Goal: Task Accomplishment & Management: Manage account settings

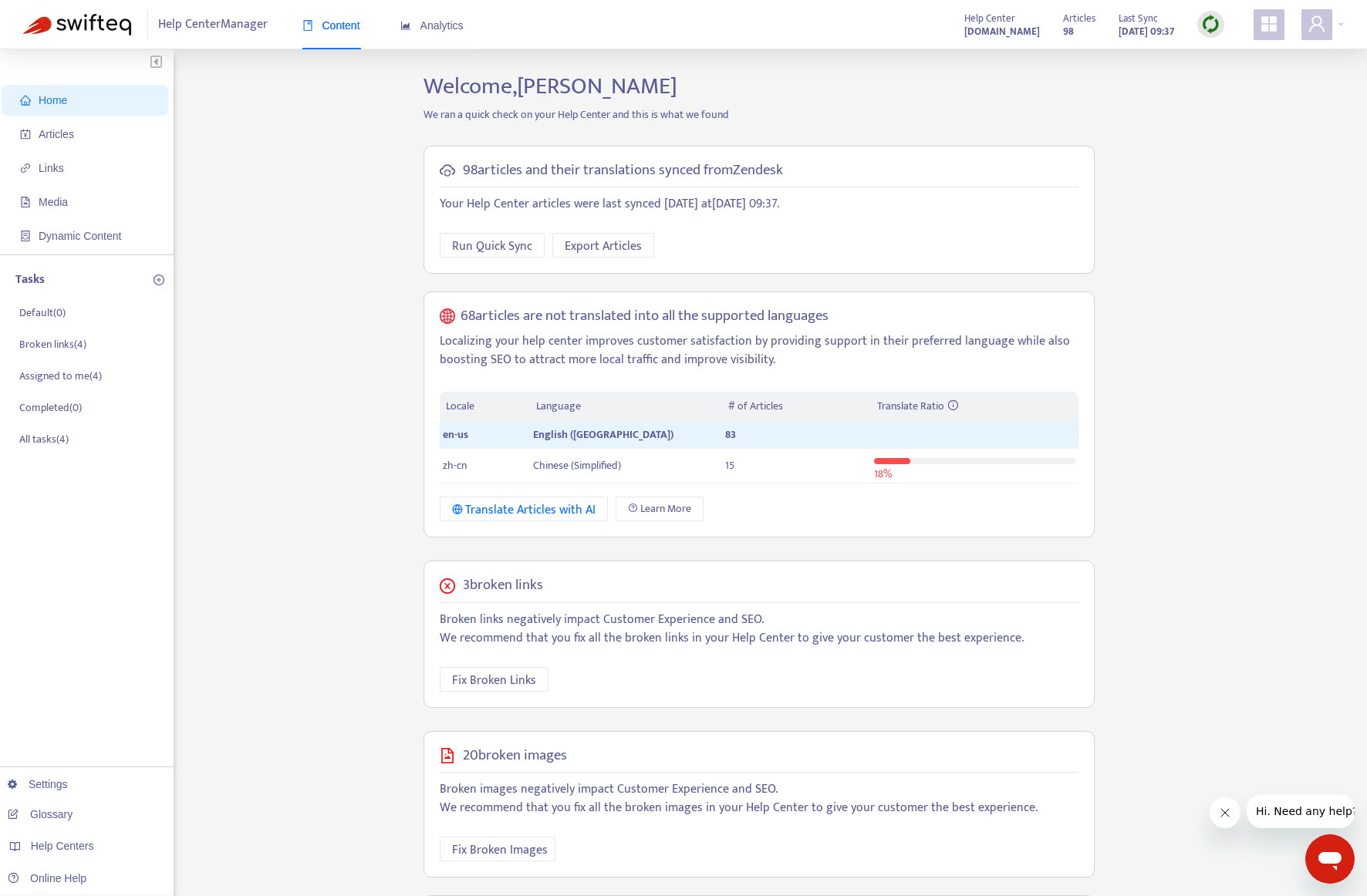
click at [1347, 24] on div "Help Center Manager Content Analytics Help Center [DOMAIN_NAME] Articles 98 Las…" at bounding box center [684, 25] width 1367 height 50
click at [1339, 24] on div at bounding box center [1323, 25] width 42 height 31
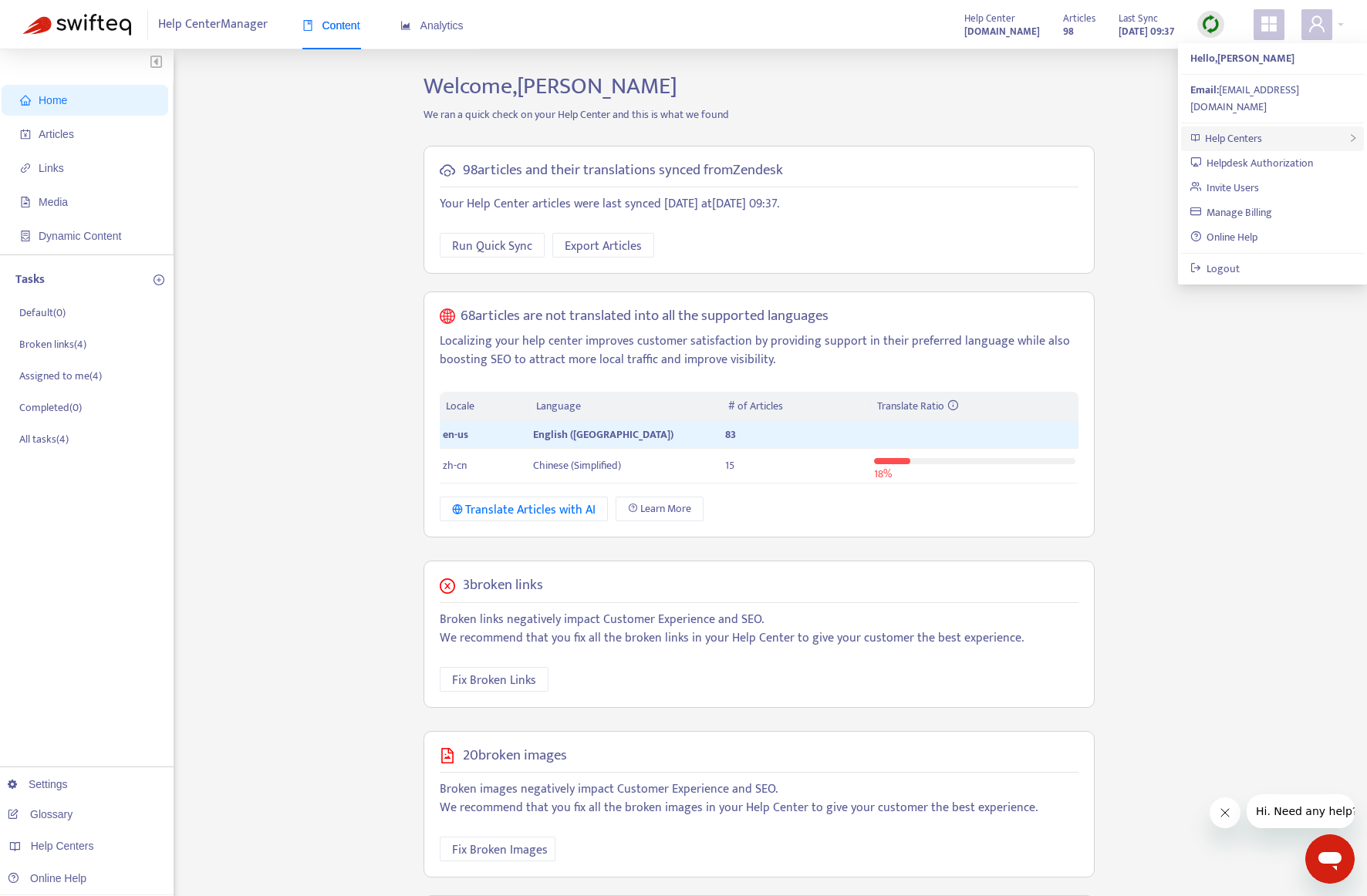
click at [1255, 130] on span "Help Centers" at bounding box center [1234, 138] width 57 height 17
click at [1104, 152] on link "Add Help Center" at bounding box center [1098, 155] width 90 height 17
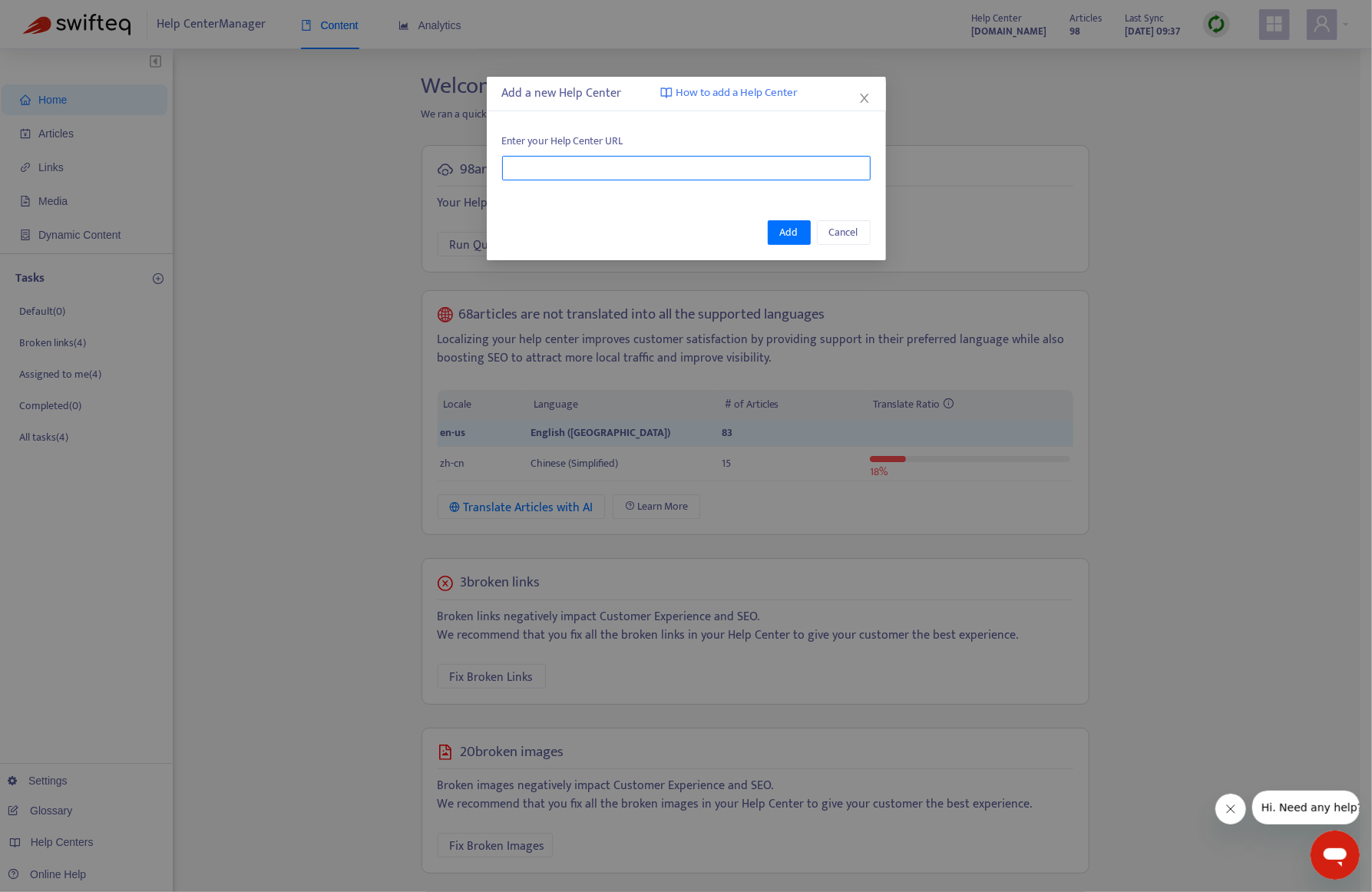
click at [596, 158] on input "text" at bounding box center [686, 168] width 368 height 25
paste input "**********"
click at [794, 228] on span "Add" at bounding box center [789, 233] width 18 height 16
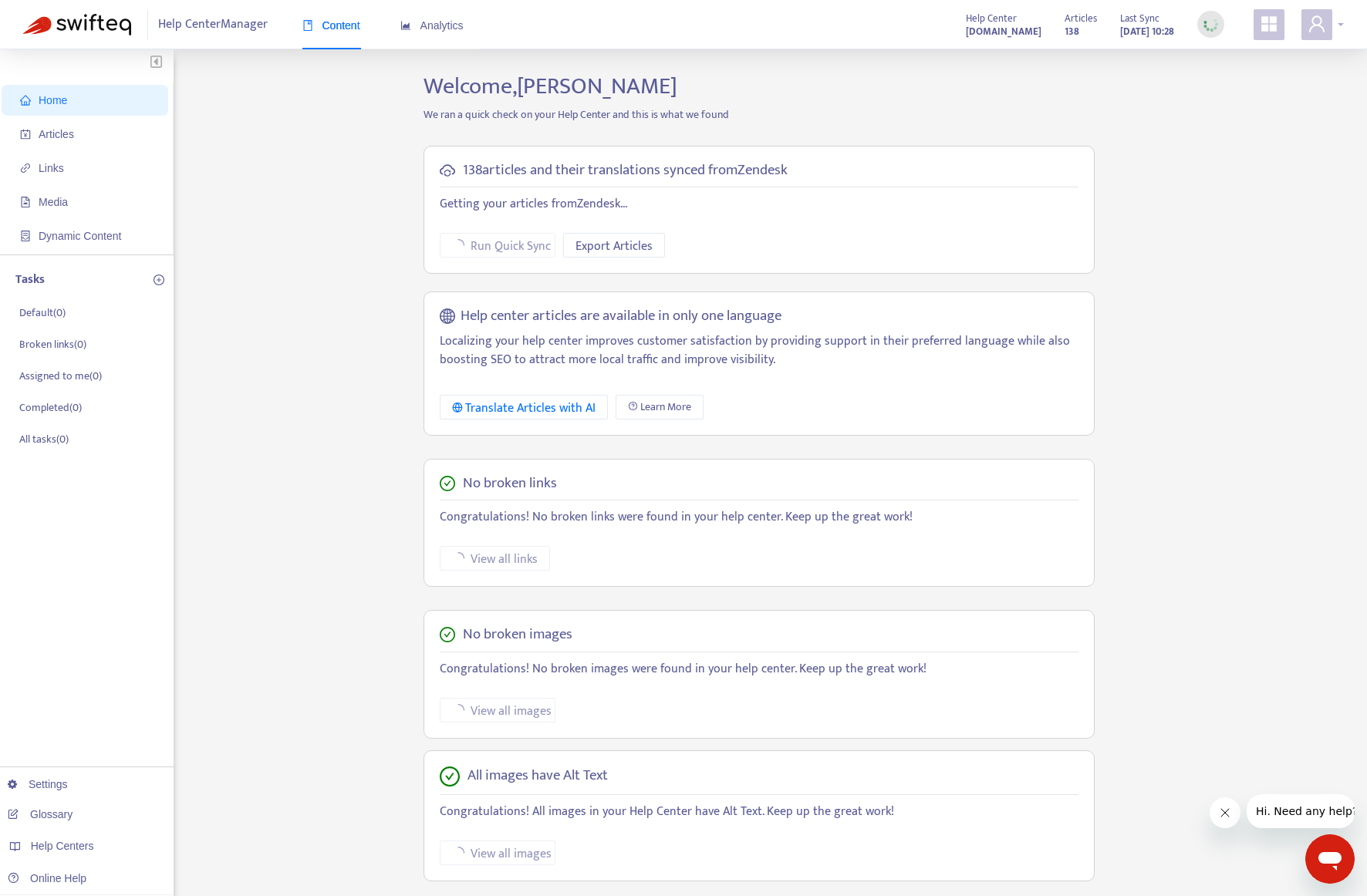
click at [1340, 24] on div at bounding box center [1323, 25] width 42 height 31
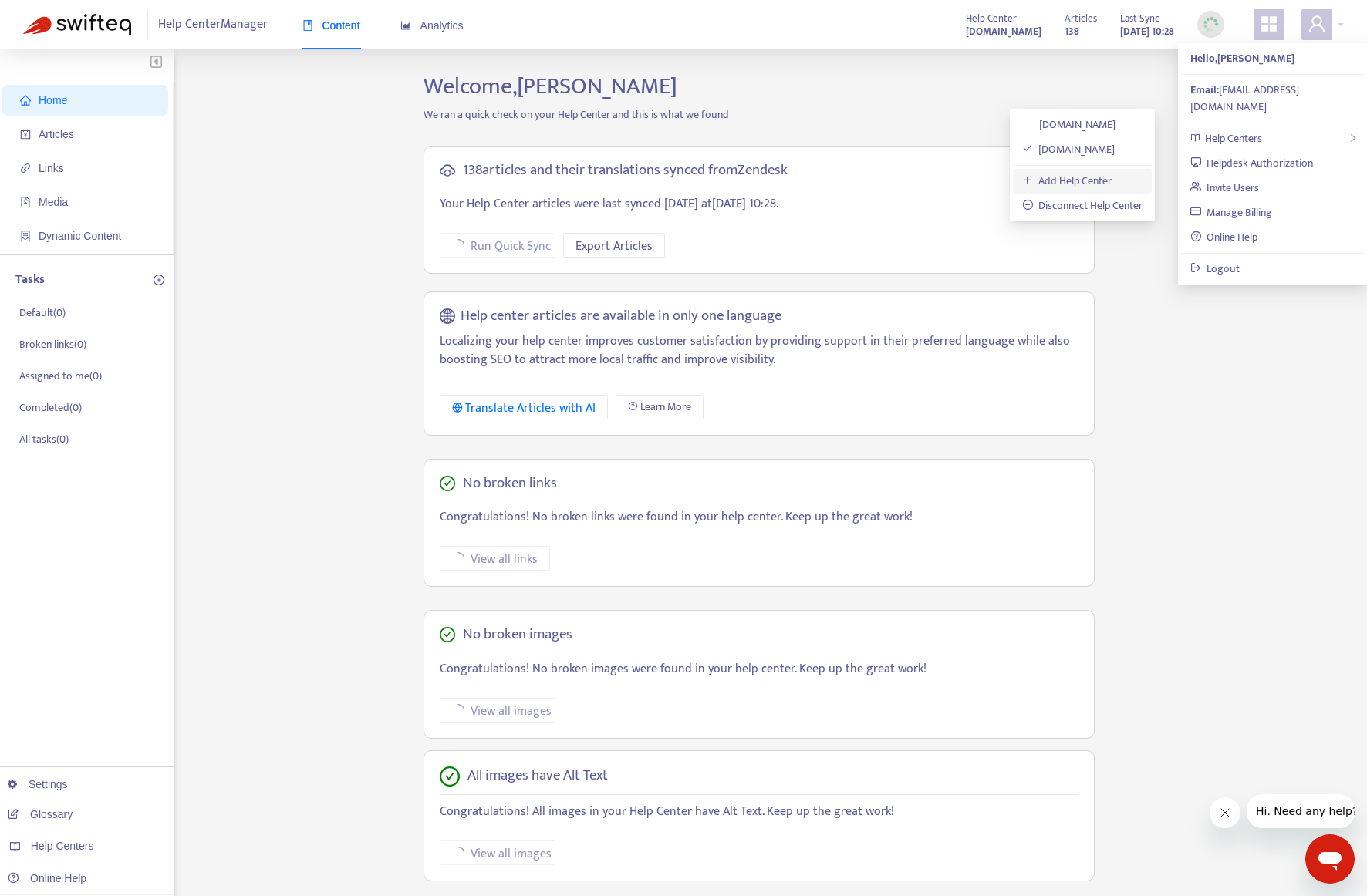
click at [1074, 182] on link "Add Help Center" at bounding box center [1067, 180] width 90 height 17
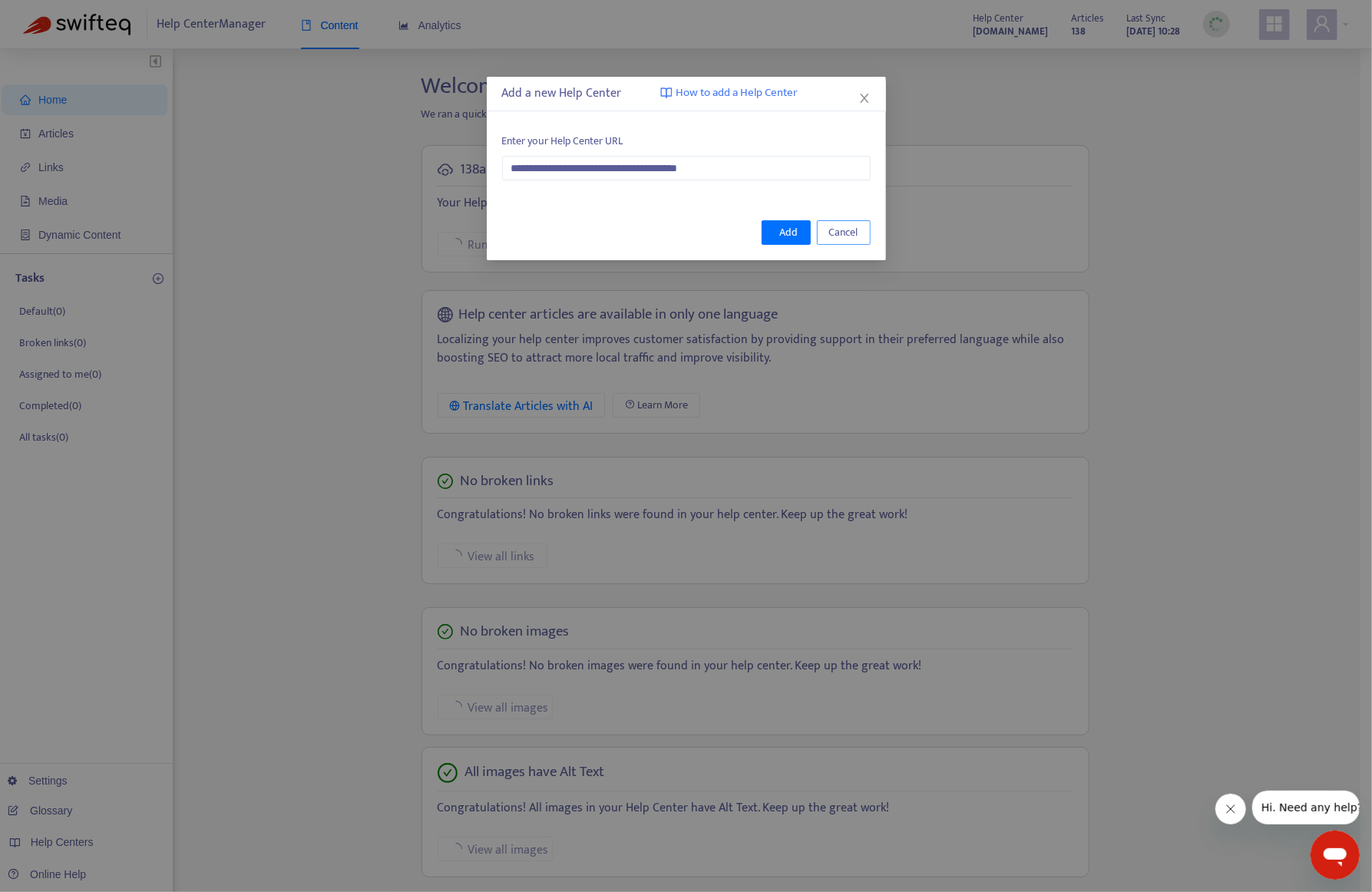
click at [846, 231] on span "Cancel" at bounding box center [844, 233] width 29 height 16
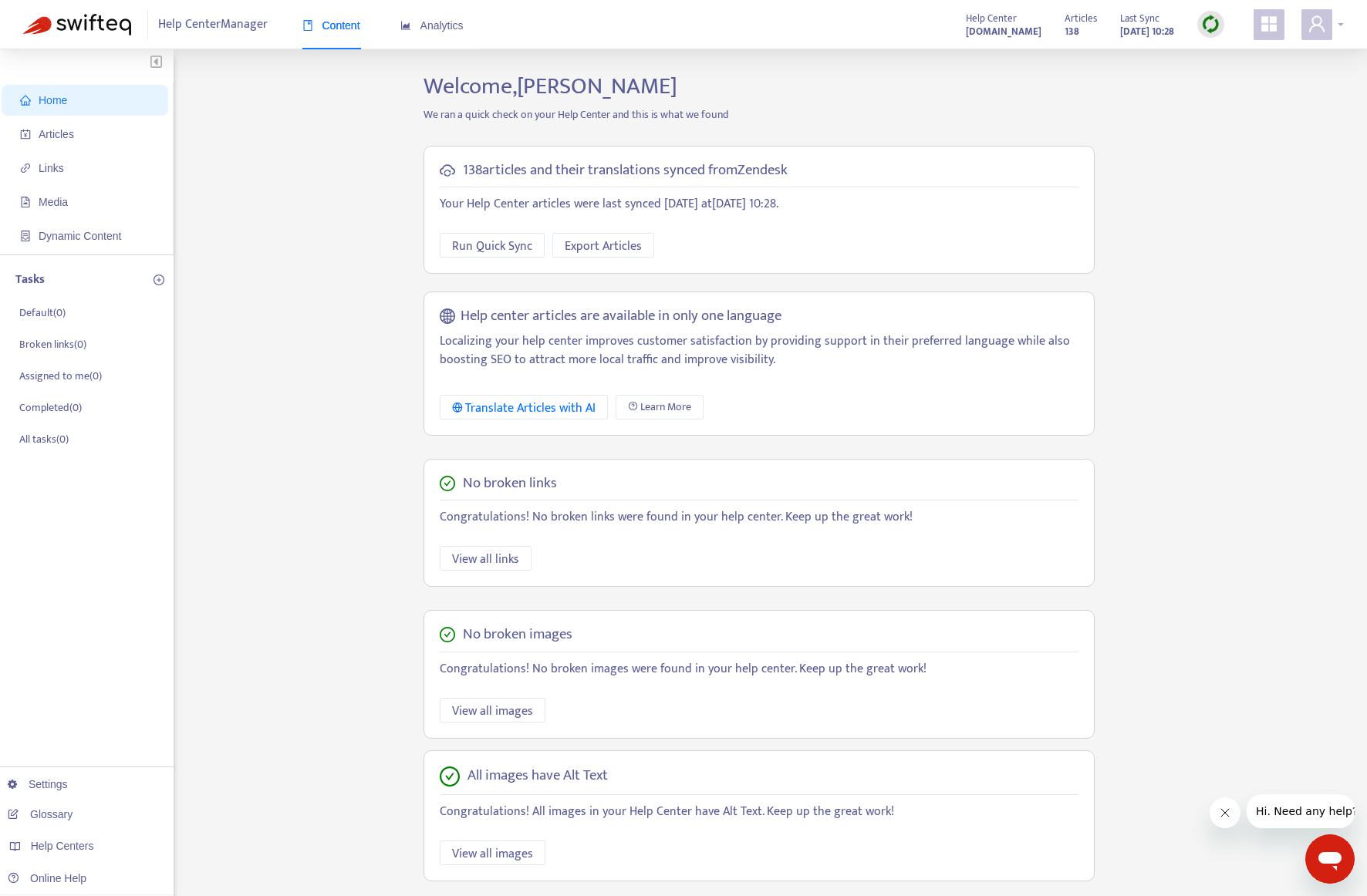
click at [1338, 24] on div at bounding box center [1323, 25] width 42 height 31
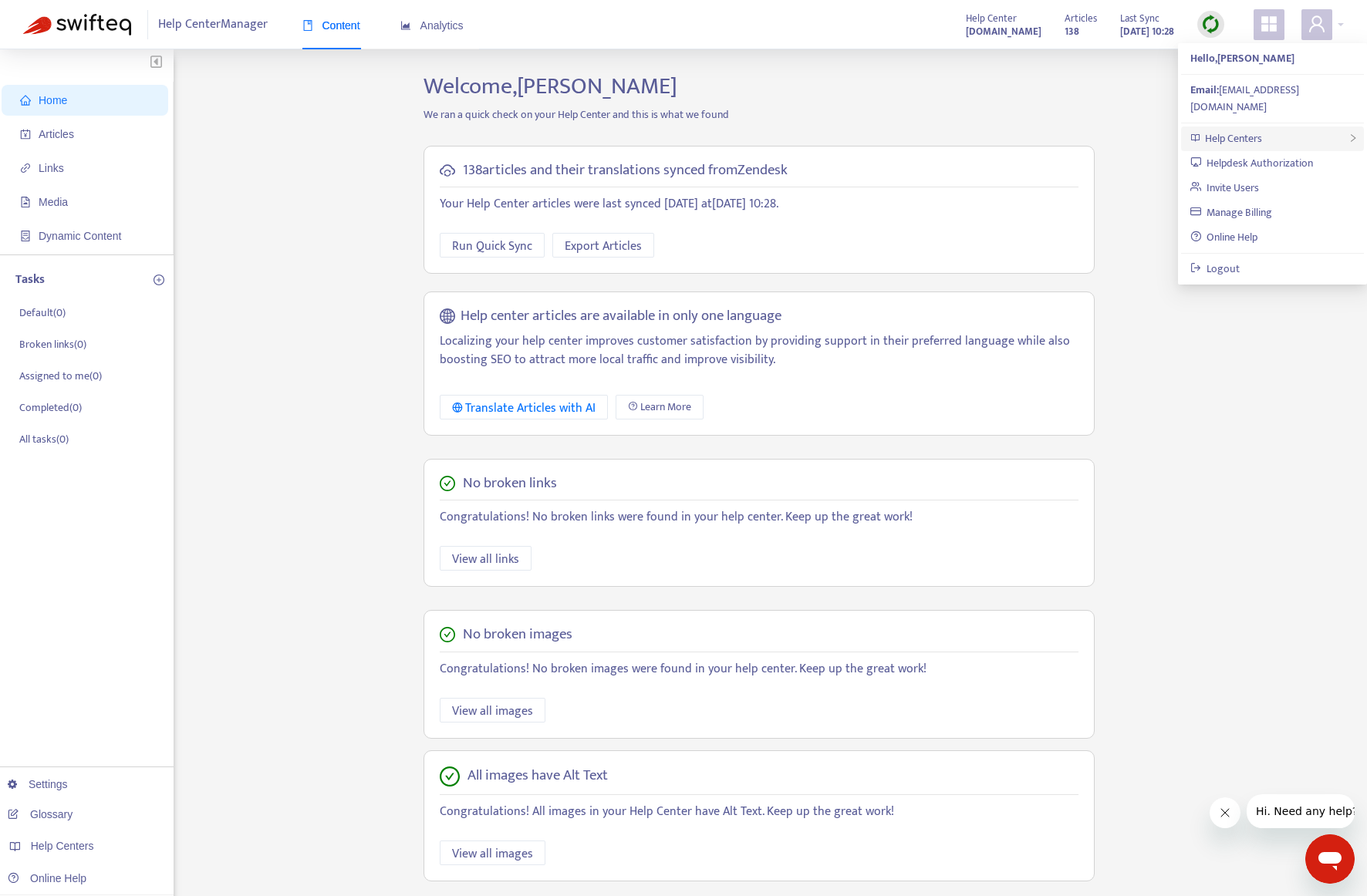
click at [1244, 130] on span "Help Centers" at bounding box center [1234, 138] width 57 height 17
click at [1072, 177] on link "Add Help Center" at bounding box center [1067, 180] width 90 height 17
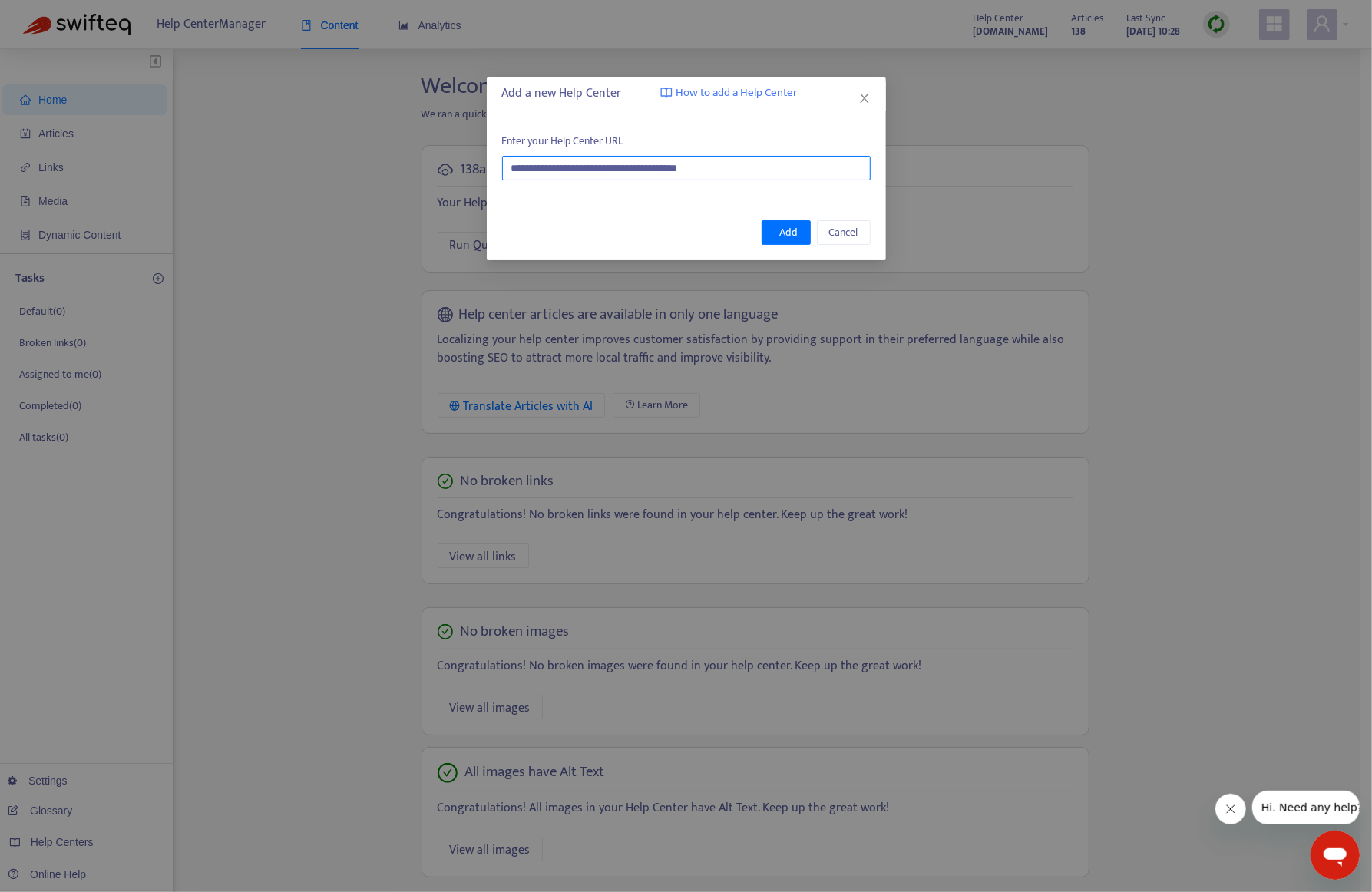
click at [764, 169] on input "**********" at bounding box center [686, 168] width 368 height 25
click at [768, 169] on input "**********" at bounding box center [686, 168] width 368 height 25
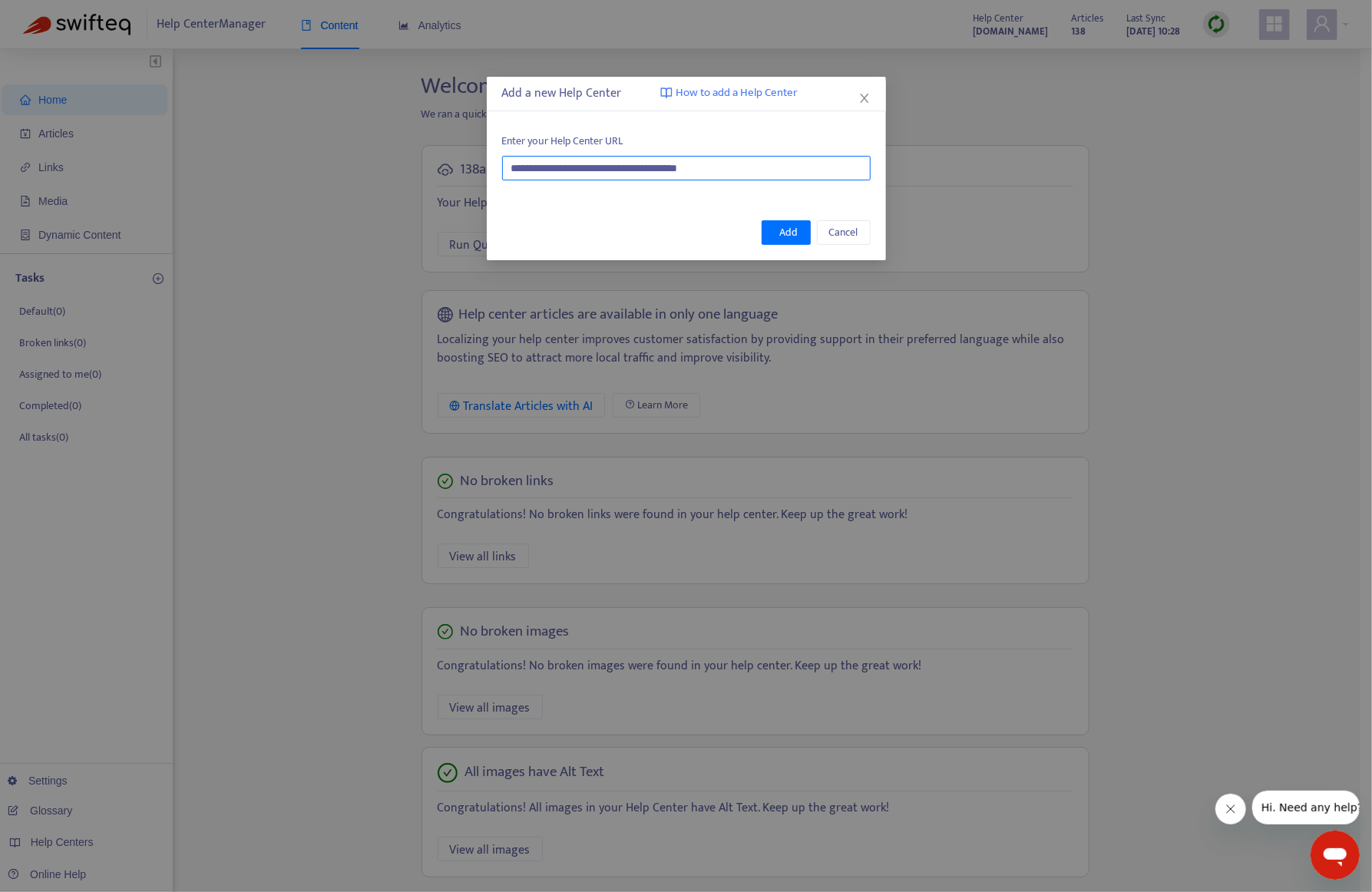
paste input "*"
type input "**********"
click at [789, 230] on span "Add" at bounding box center [789, 233] width 18 height 16
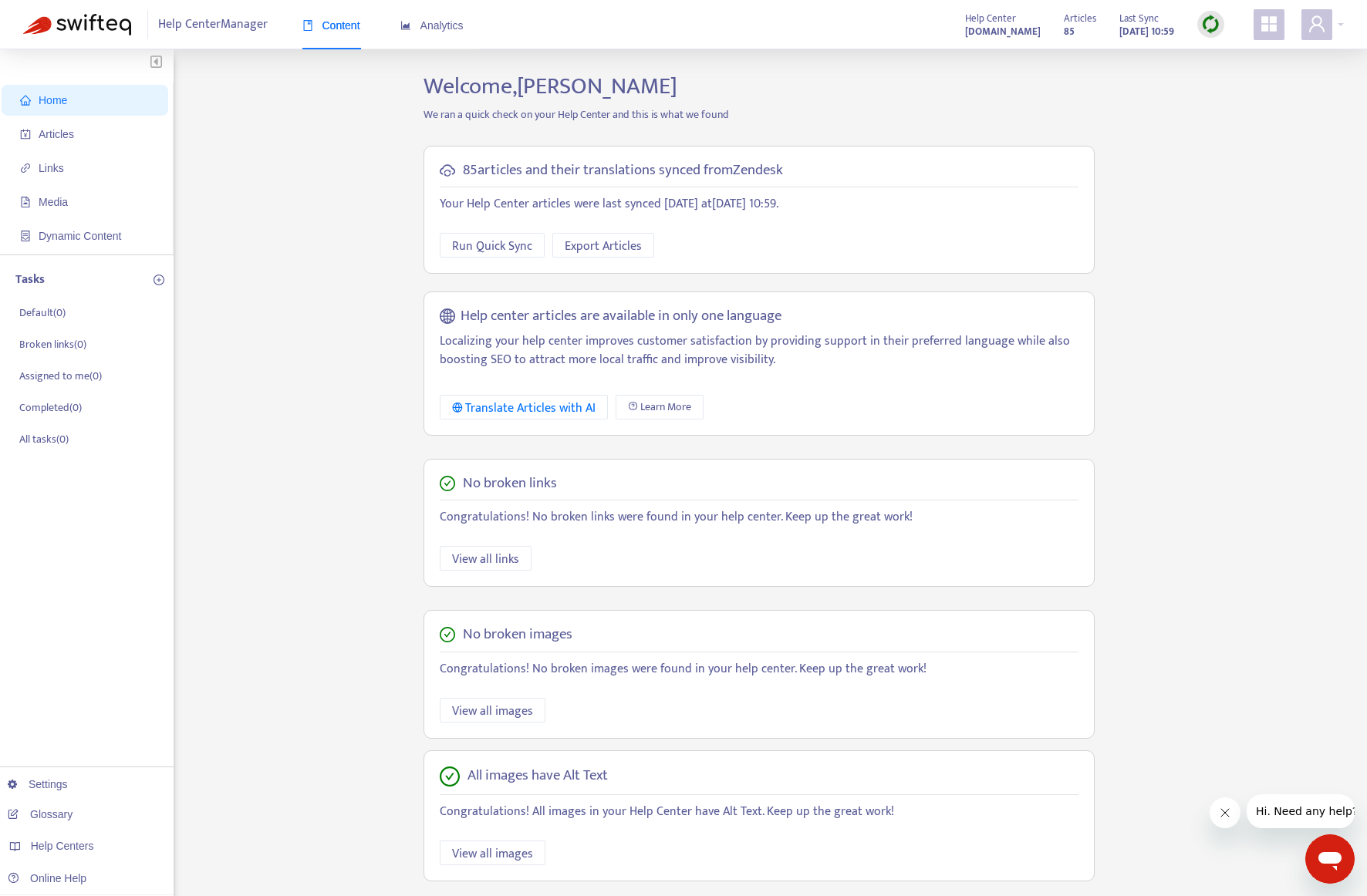
click at [1345, 21] on div "Help Center Manager Content Analytics Help Center [DOMAIN_NAME] Articles 85 Las…" at bounding box center [684, 25] width 1367 height 50
click at [1339, 29] on div at bounding box center [1323, 25] width 42 height 31
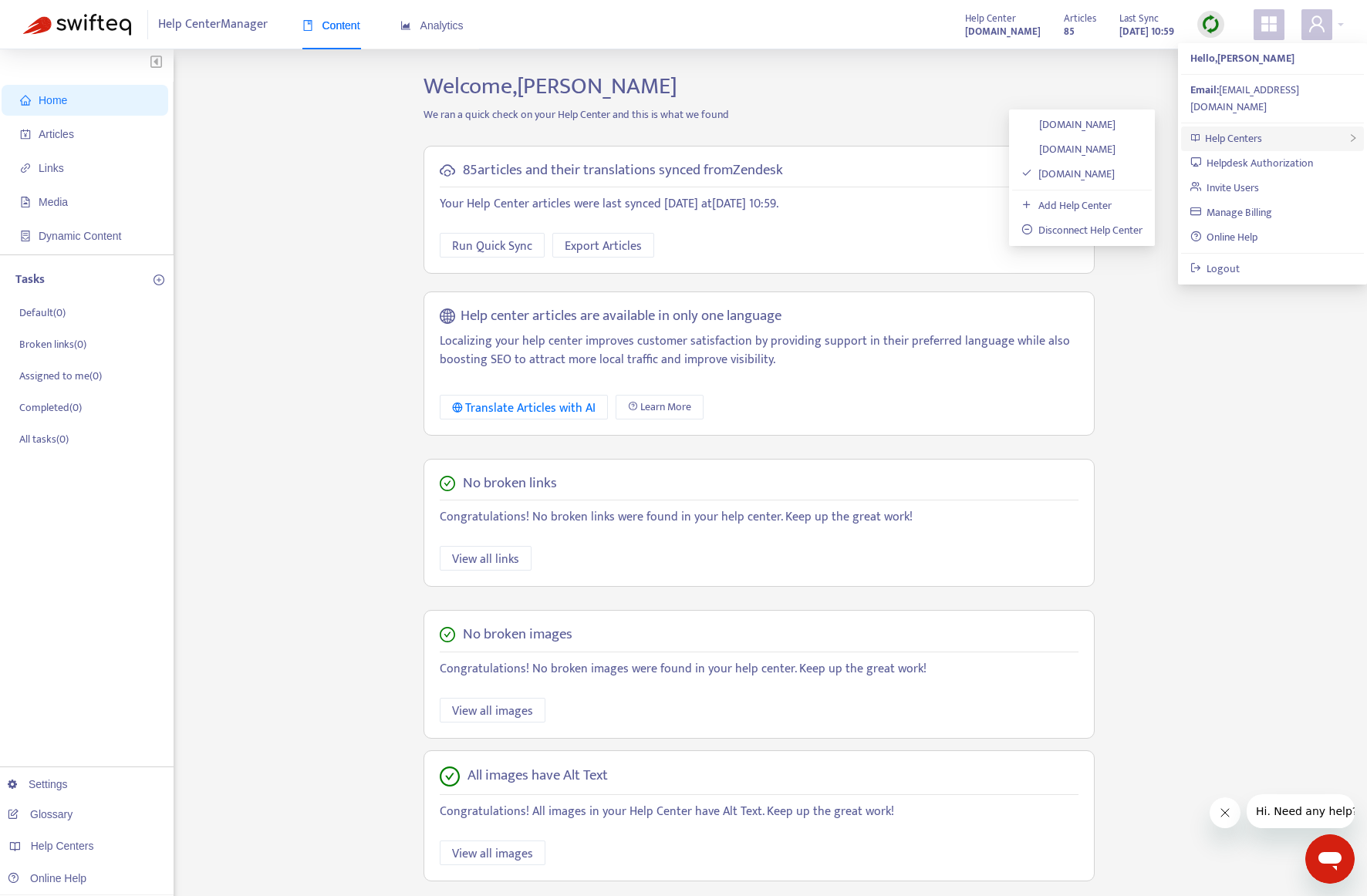
click at [1260, 130] on span "Help Centers" at bounding box center [1234, 138] width 57 height 17
click at [1103, 204] on link "Add Help Center" at bounding box center [1066, 205] width 90 height 17
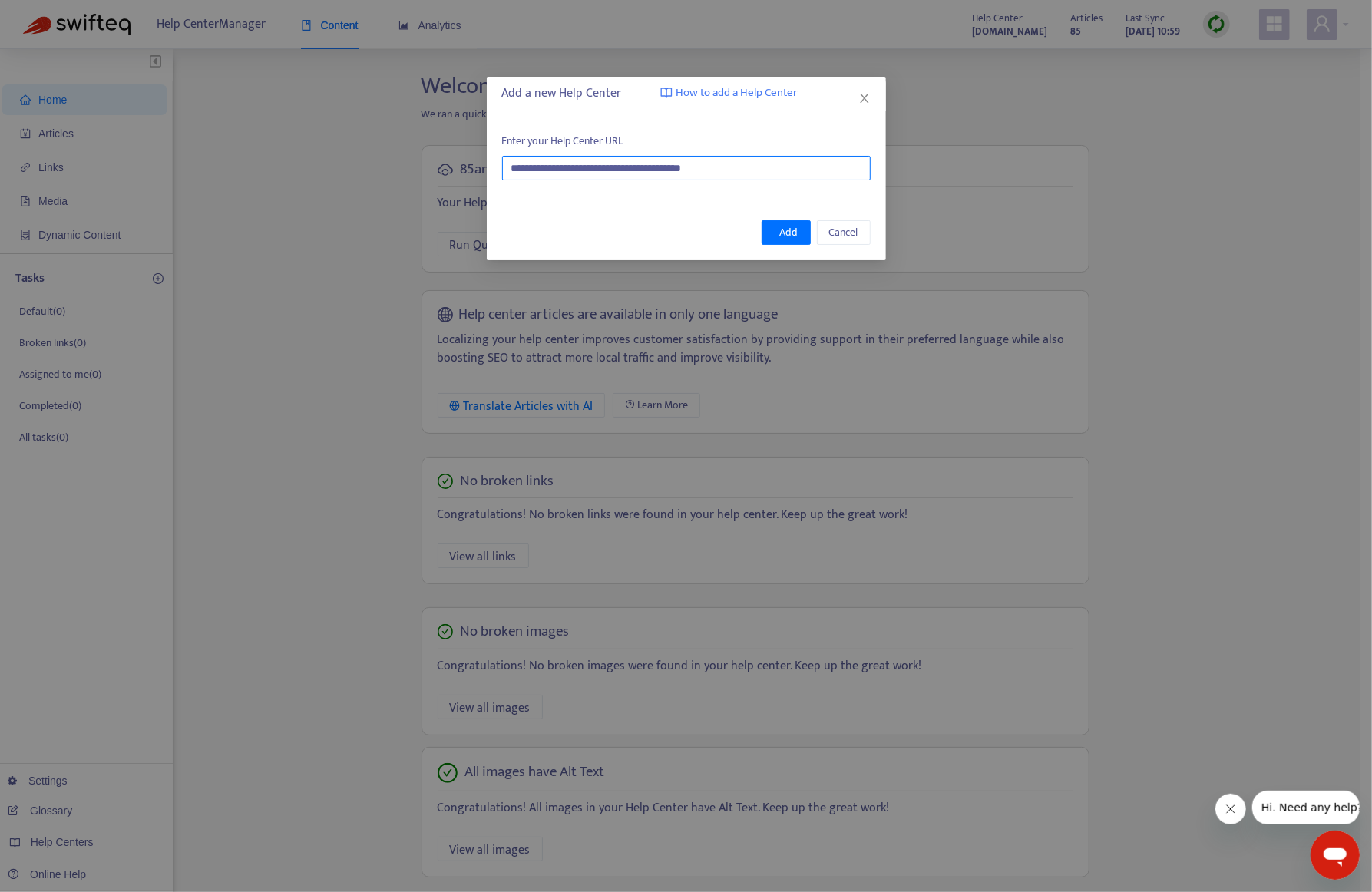
click at [762, 174] on input "**********" at bounding box center [686, 168] width 368 height 25
paste input "**********"
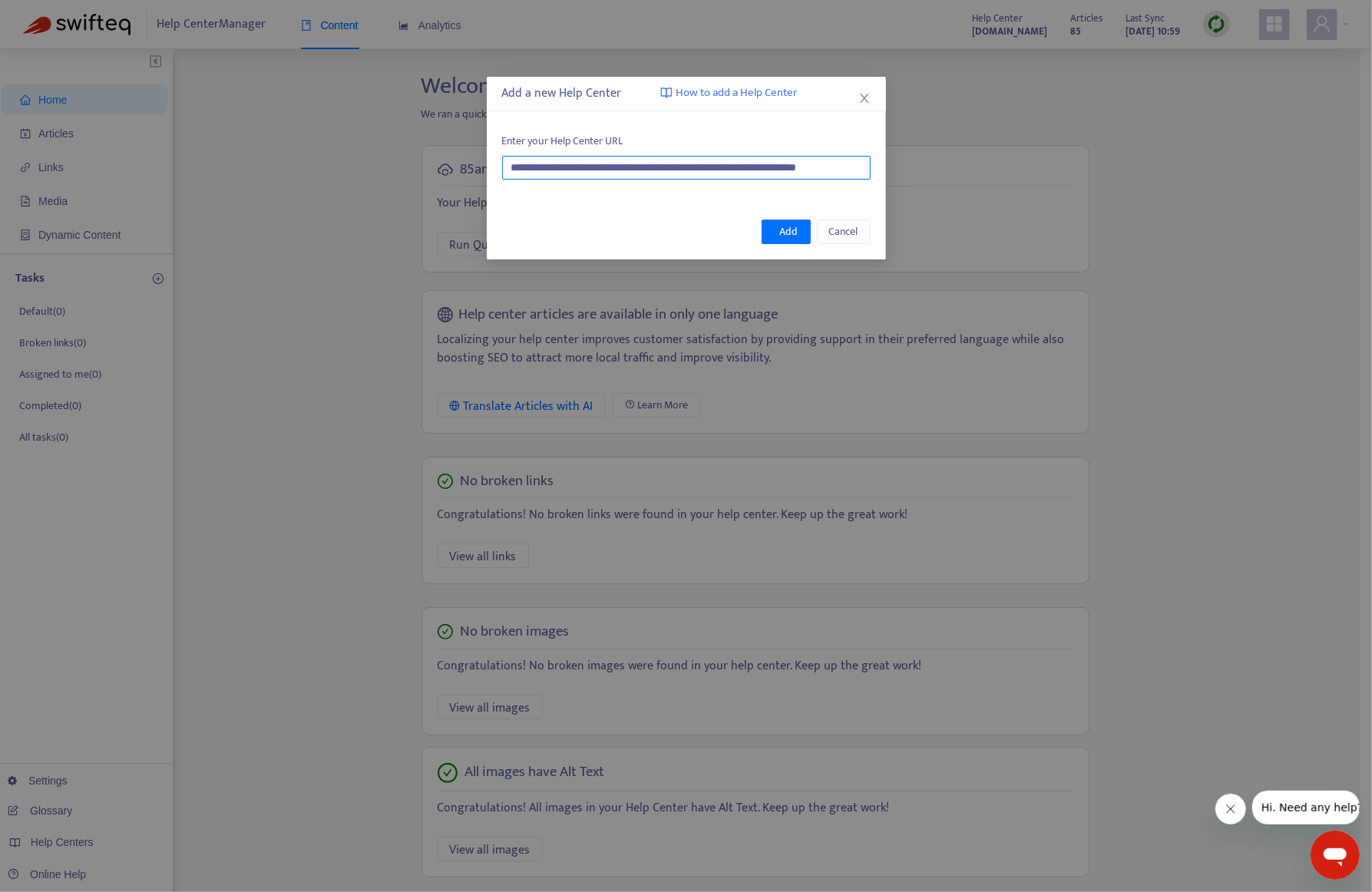
type input "**********"
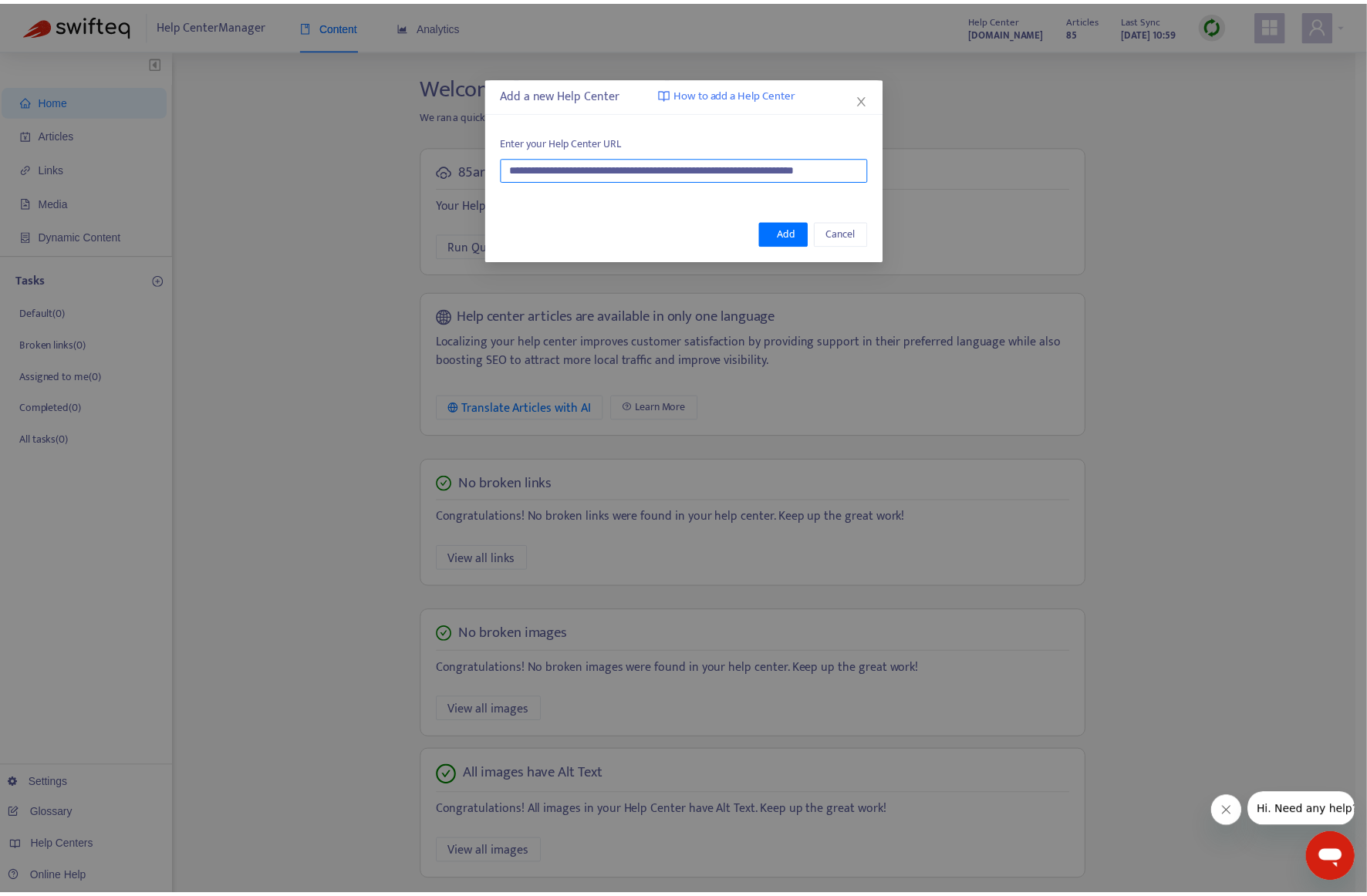
scroll to position [0, 0]
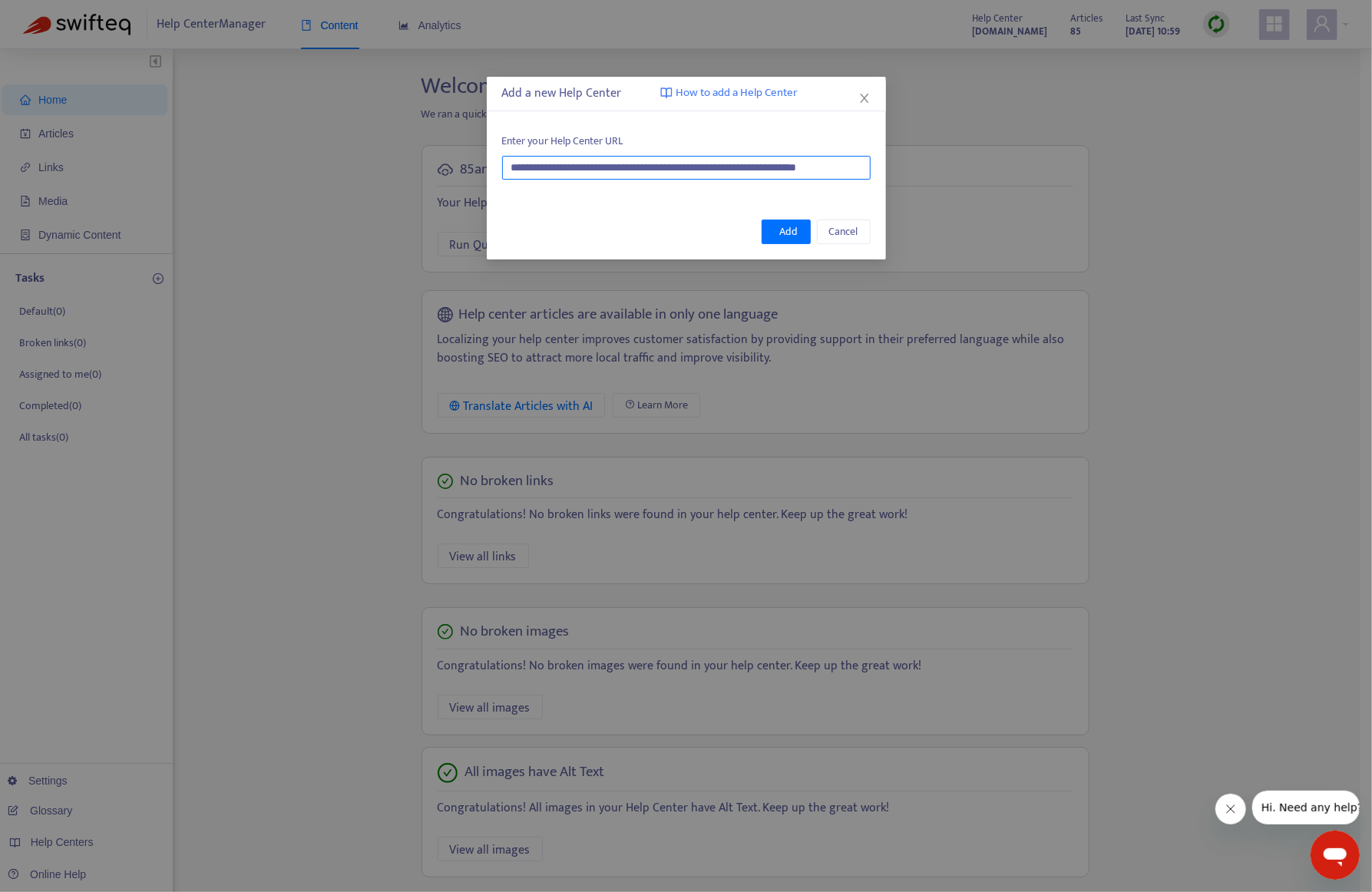
click at [782, 169] on input "**********" at bounding box center [686, 168] width 368 height 24
paste input "**********"
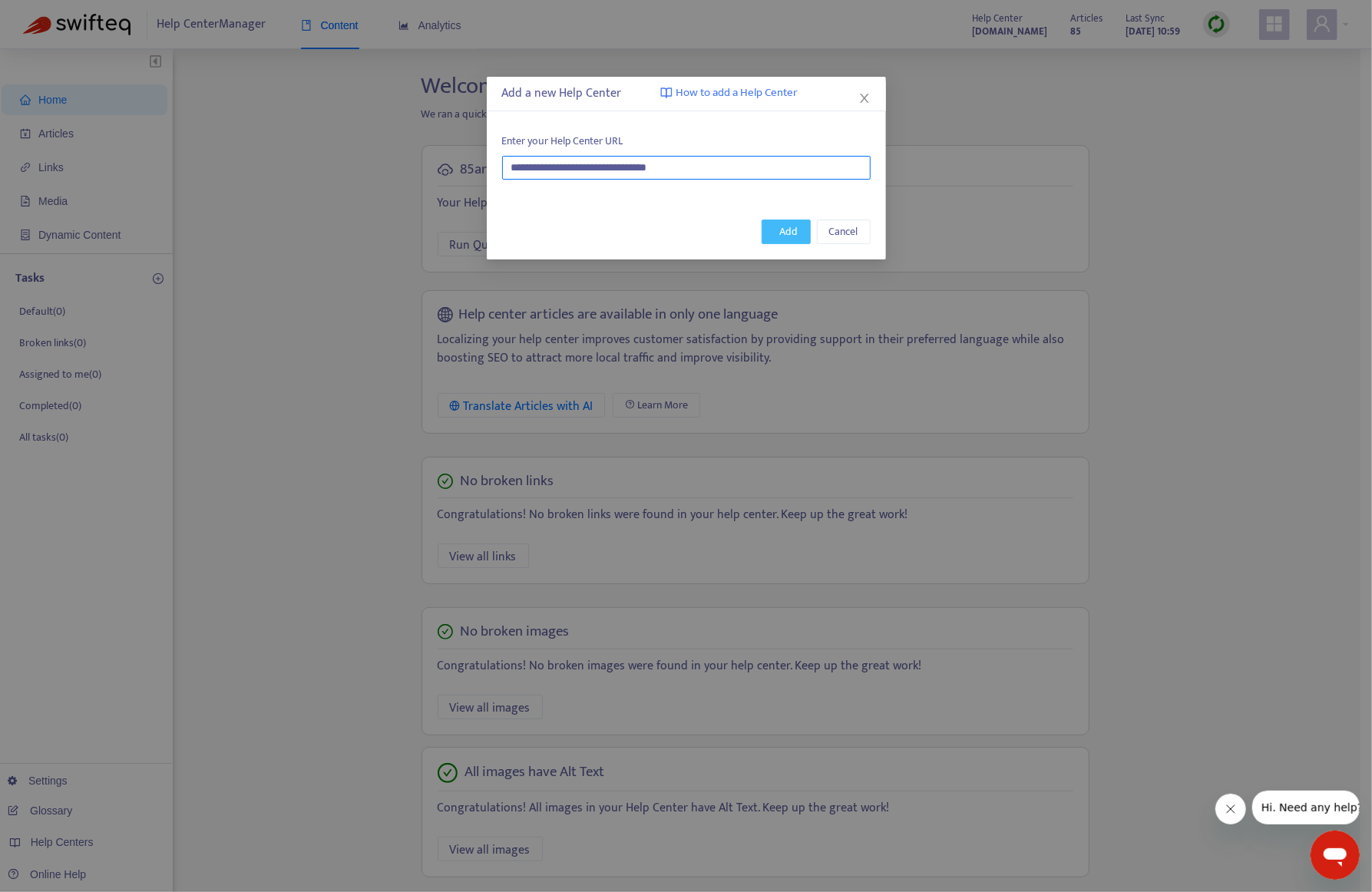
type input "**********"
click at [780, 235] on button "Add" at bounding box center [787, 232] width 49 height 25
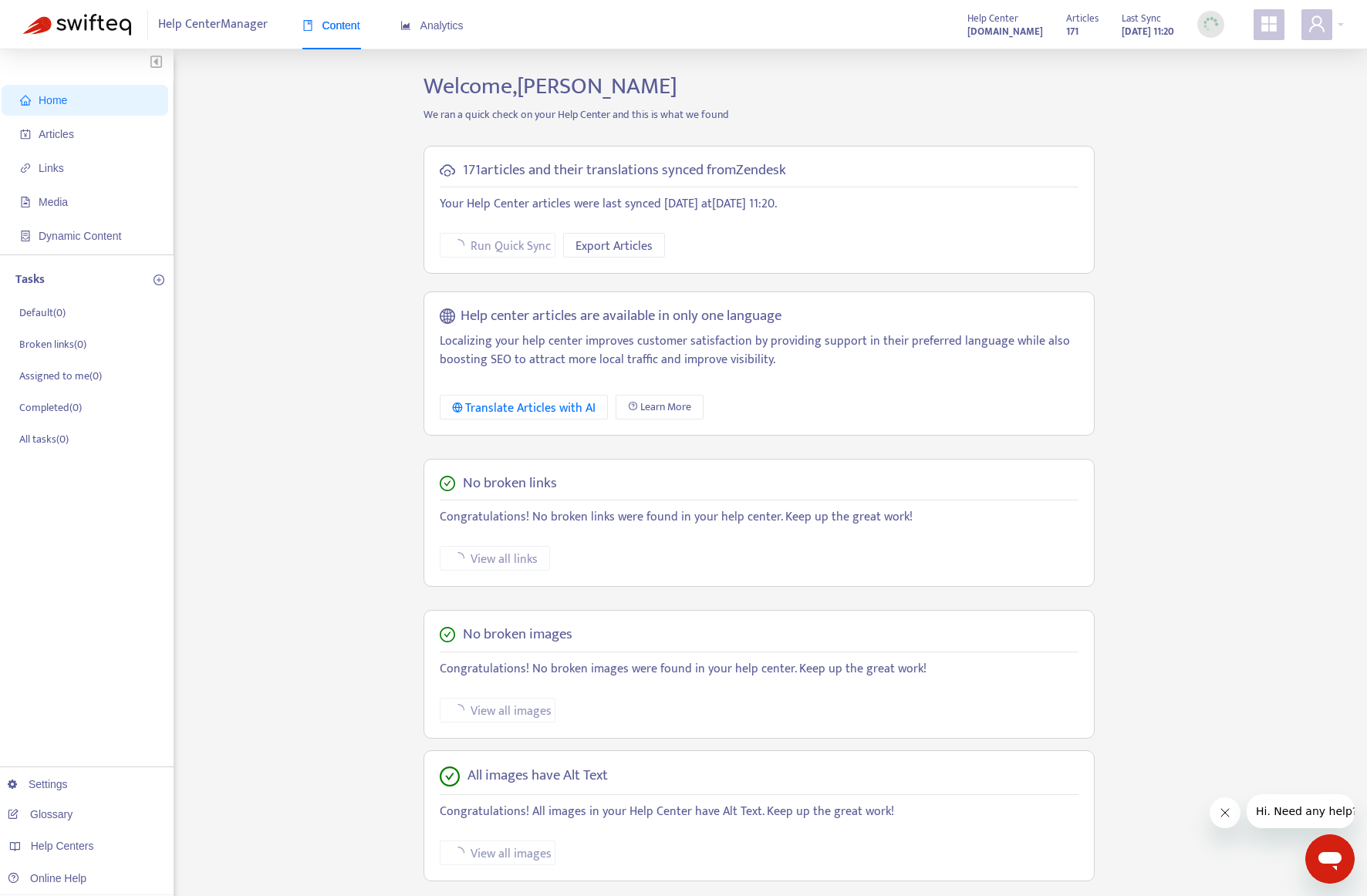
click at [336, 539] on div "Home Articles Links Media Dynamic Content Tasks Default ( 0 ) Broken links ( 0 …" at bounding box center [683, 523] width 1320 height 902
click at [1337, 27] on div at bounding box center [1323, 25] width 42 height 31
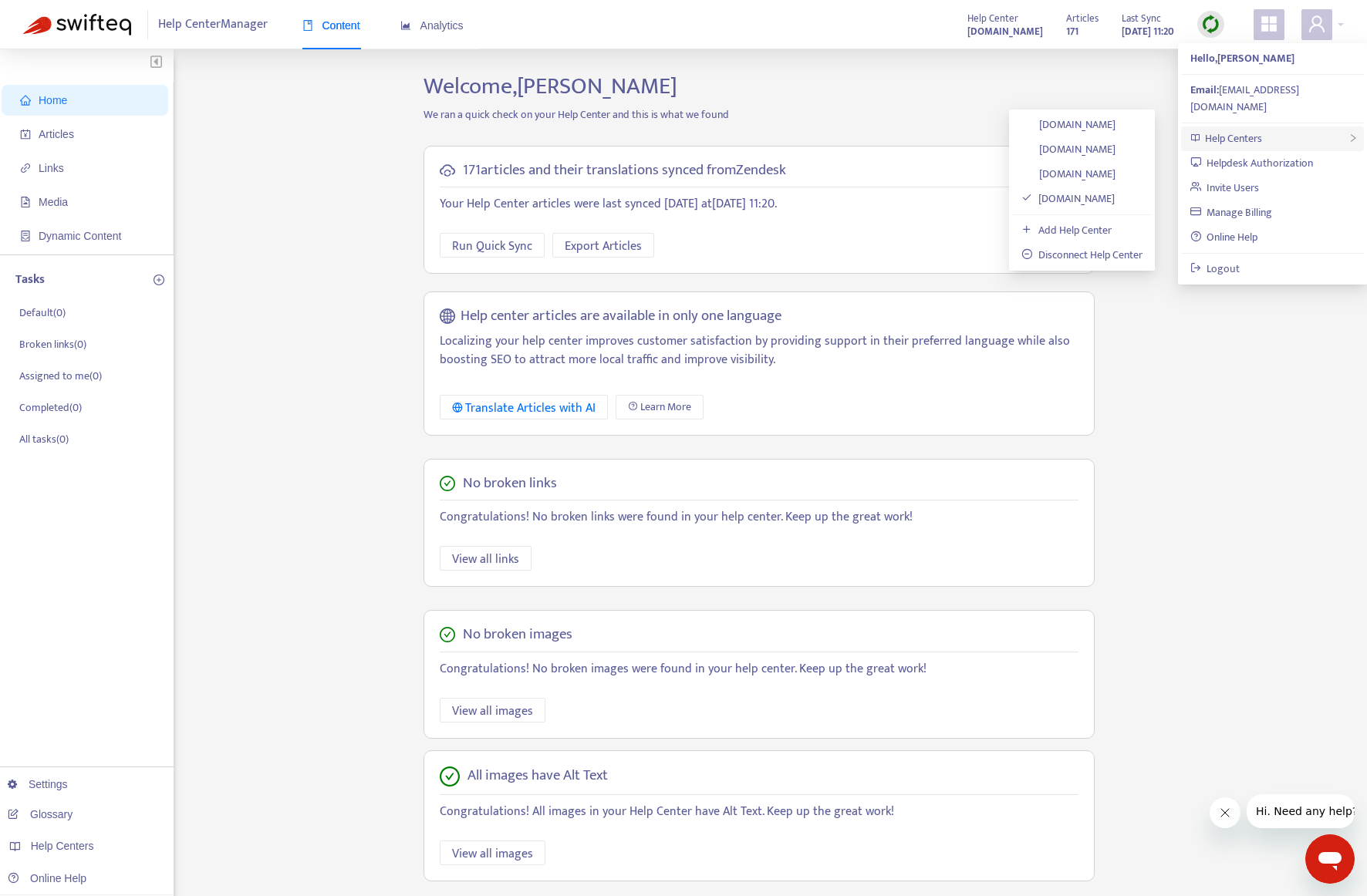
click at [1297, 127] on div "Help Centers" at bounding box center [1272, 139] width 183 height 25
click at [1086, 147] on link "[DOMAIN_NAME]" at bounding box center [1068, 149] width 94 height 17
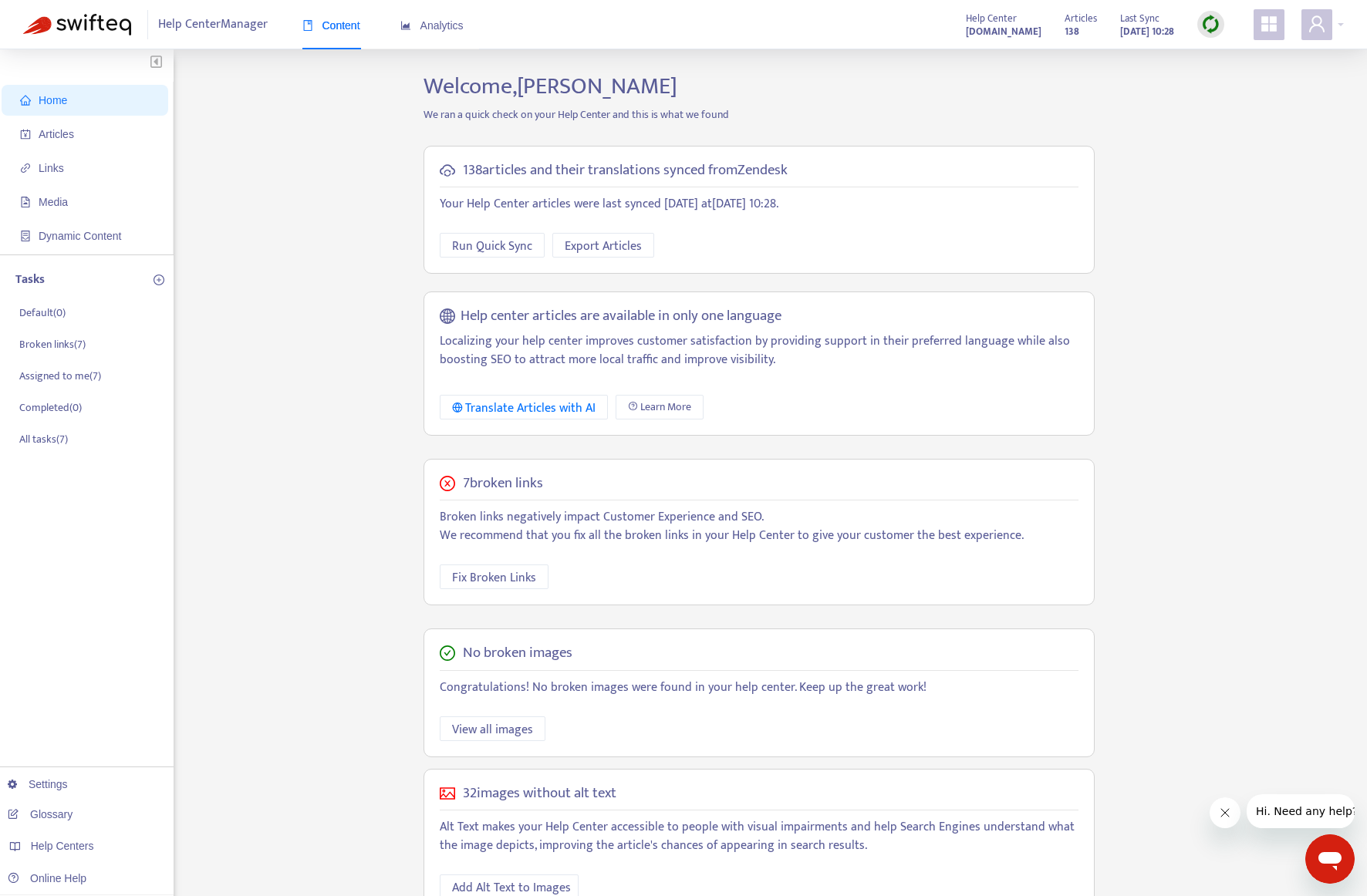
click at [1146, 171] on div "Home Articles Links Media Dynamic Content Tasks Default ( 0 ) Broken links ( 7 …" at bounding box center [683, 523] width 1320 height 902
click at [627, 242] on span "Export Articles" at bounding box center [603, 246] width 77 height 19
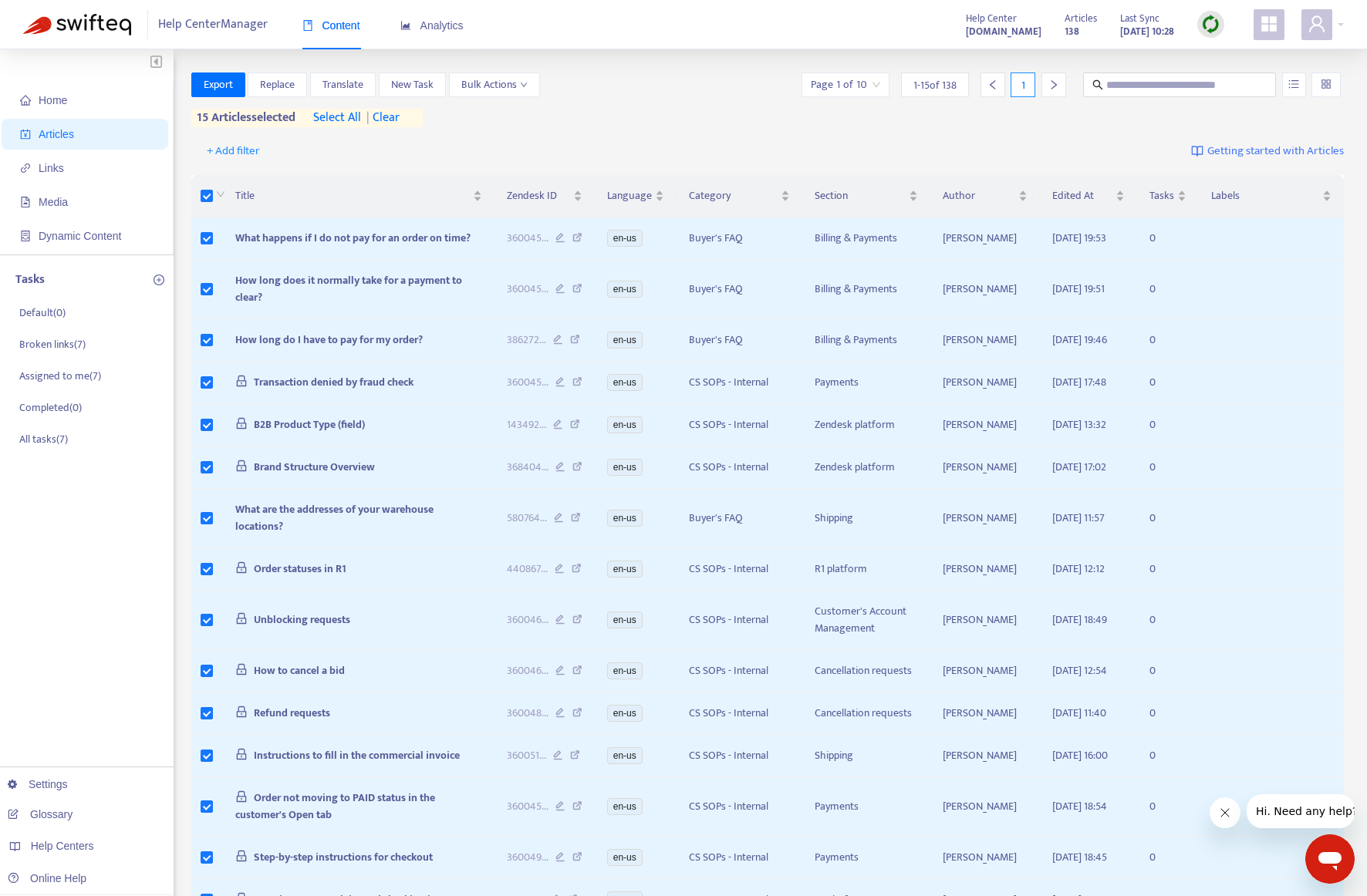
click at [353, 121] on span "select all" at bounding box center [337, 118] width 48 height 18
click at [213, 83] on span "Export" at bounding box center [218, 85] width 29 height 17
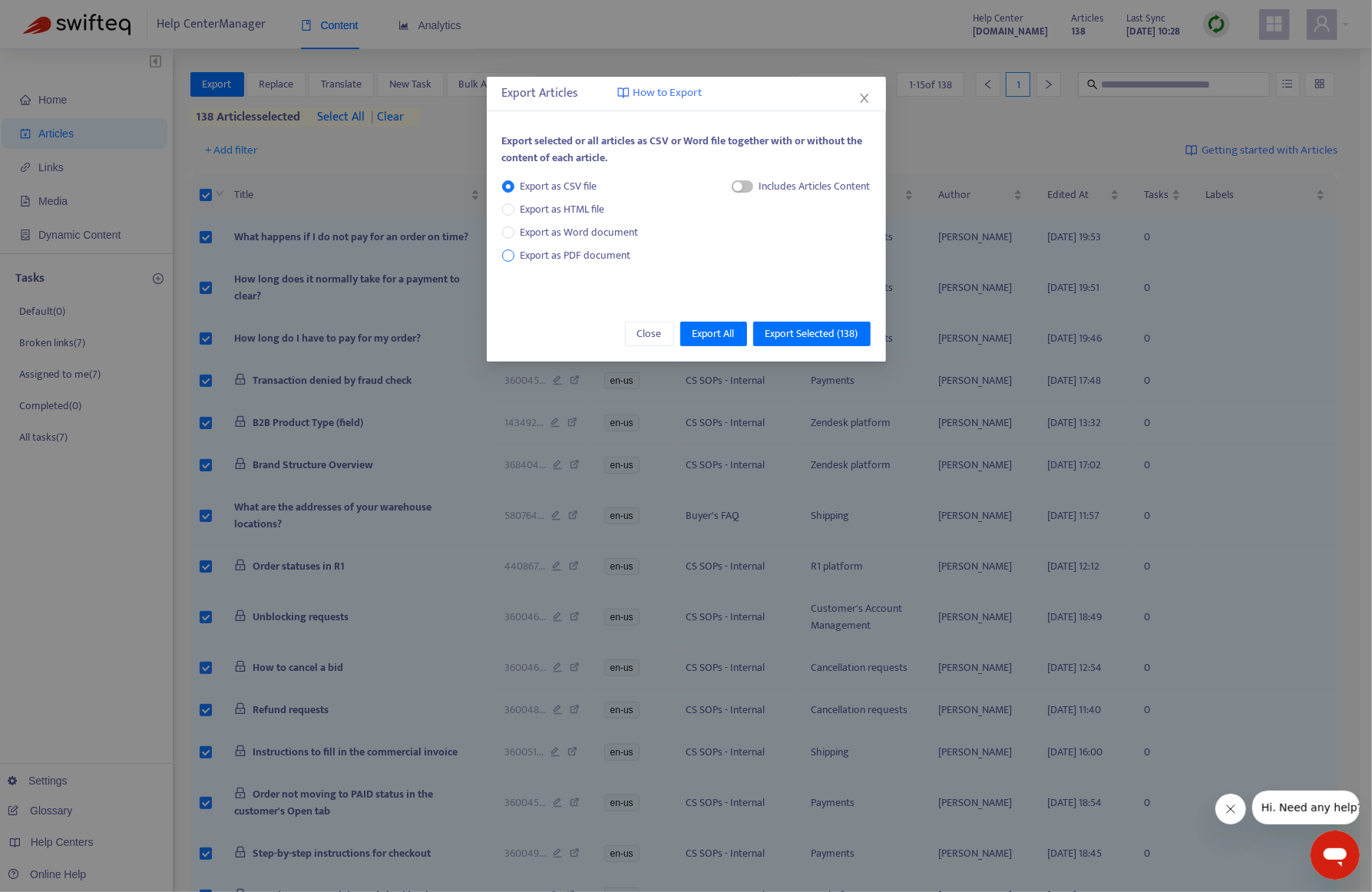
click at [532, 251] on span "Export as PDF document" at bounding box center [575, 255] width 111 height 17
click at [731, 191] on span "button" at bounding box center [727, 186] width 21 height 12
click at [779, 334] on span "Export Selected ( 138 )" at bounding box center [811, 334] width 93 height 16
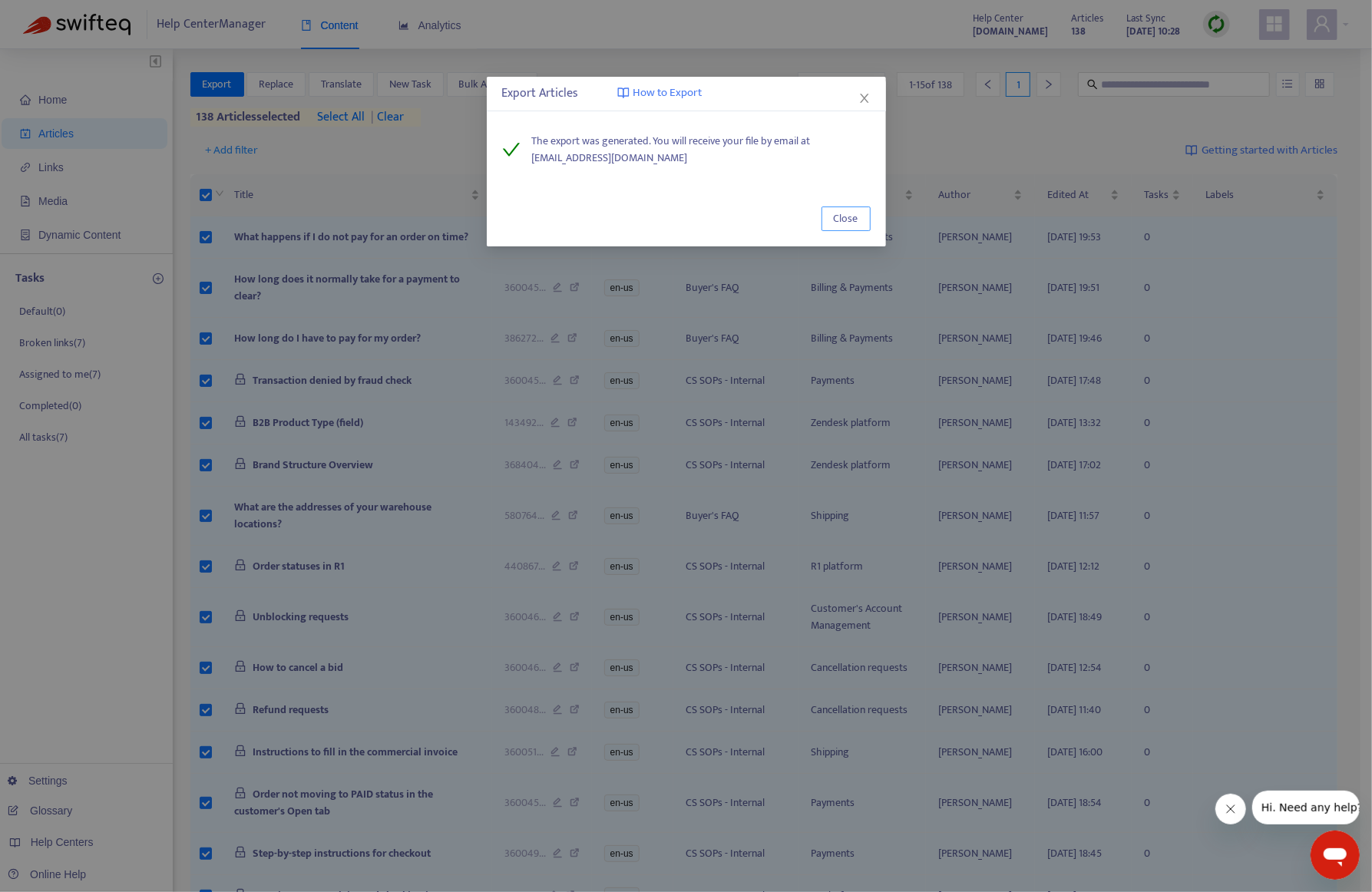
click at [839, 217] on span "Close" at bounding box center [846, 219] width 25 height 16
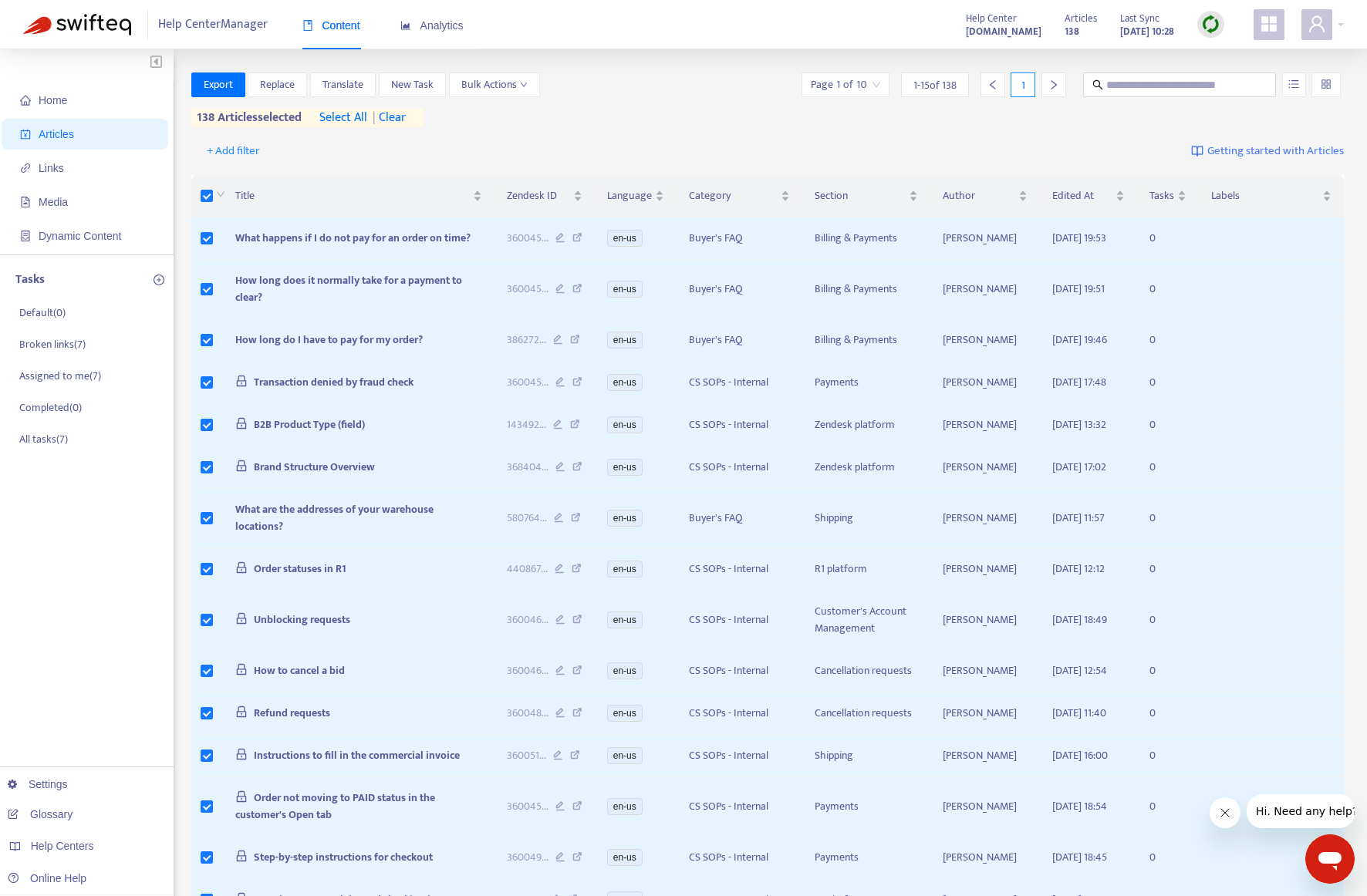
click at [495, 122] on div "Export Replace Translate New Task Bulk Actions Page 1 of 10 1 - 15 of 138 1 138…" at bounding box center [768, 100] width 1154 height 55
click at [90, 559] on div "Home Articles Links Media Dynamic Content Tasks Default ( 0 ) Broken links ( 7 …" at bounding box center [86, 529] width 174 height 959
click at [626, 88] on div "Export Replace Translate New Task Bulk Actions Page 1 of 10 1 - 15 of 138 1" at bounding box center [768, 85] width 1154 height 25
click at [1344, 22] on div "Help Center Manager Content Analytics Help Center [DOMAIN_NAME] Articles 138 La…" at bounding box center [684, 25] width 1367 height 50
click at [1338, 22] on div at bounding box center [1323, 25] width 42 height 31
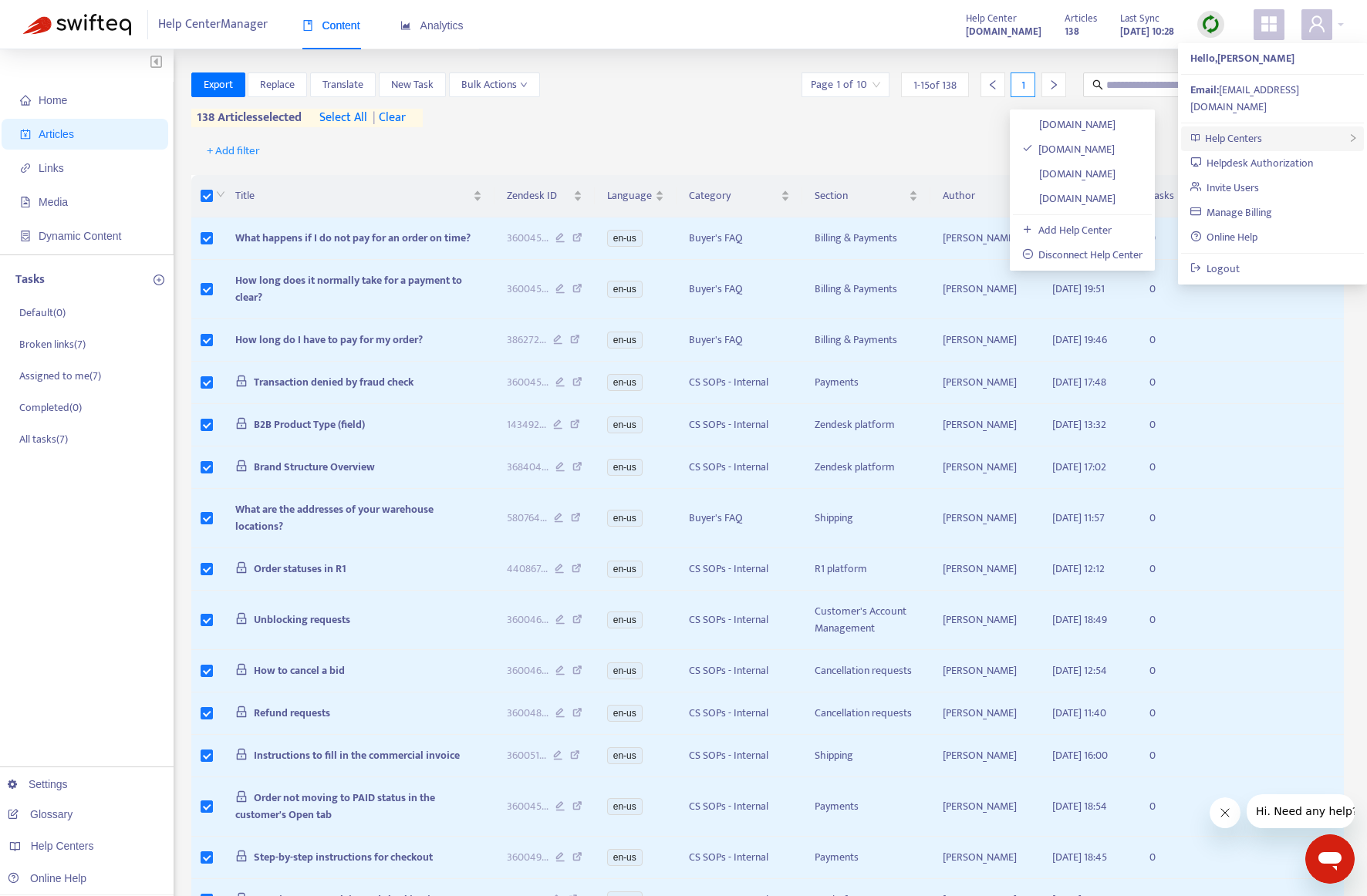
click at [1268, 127] on div "Help Centers" at bounding box center [1272, 139] width 183 height 25
click at [1091, 172] on link "[DOMAIN_NAME]" at bounding box center [1069, 173] width 94 height 17
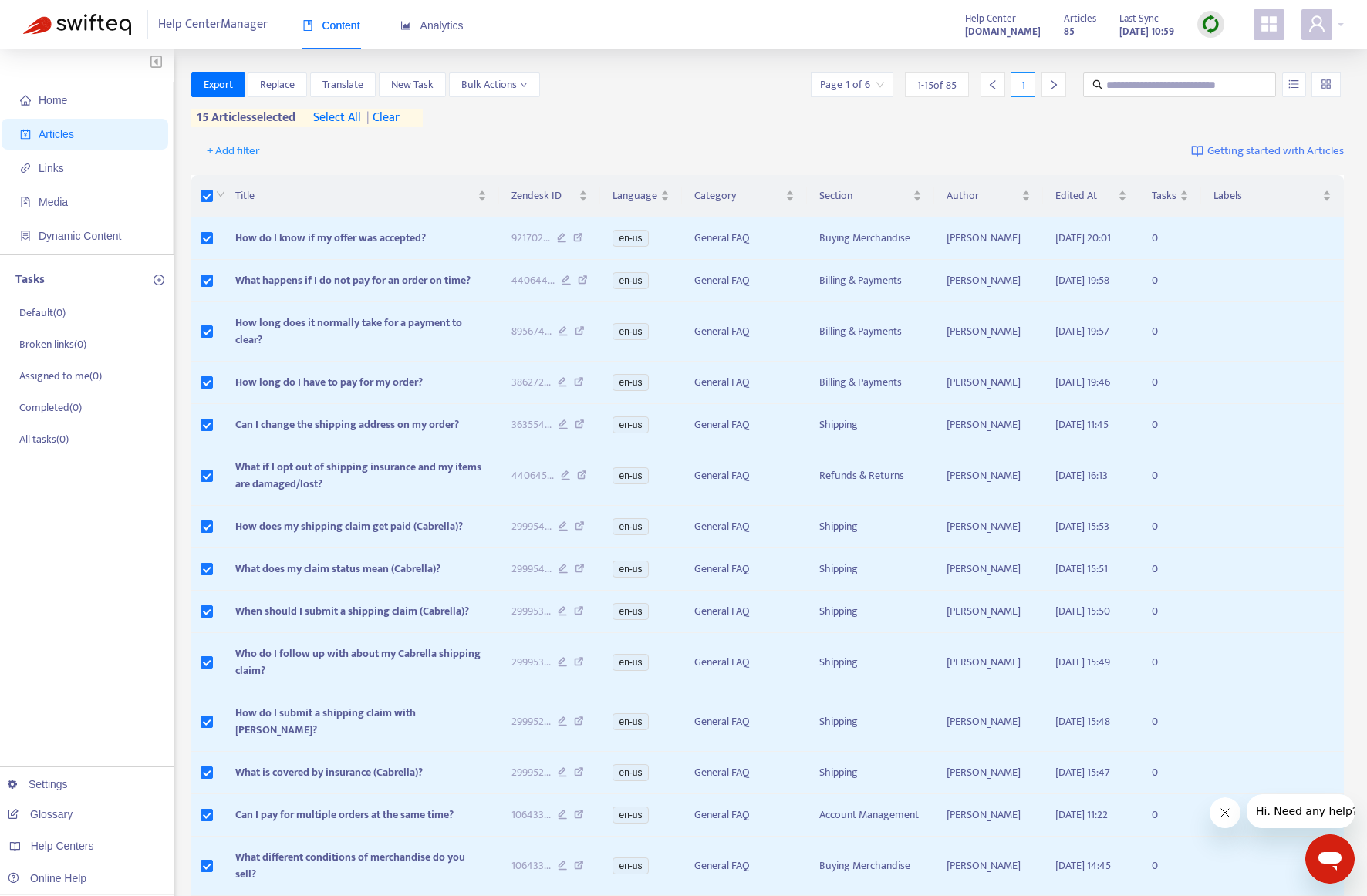
click at [333, 113] on span "select all" at bounding box center [337, 118] width 48 height 18
click at [213, 88] on span "Export" at bounding box center [218, 85] width 29 height 17
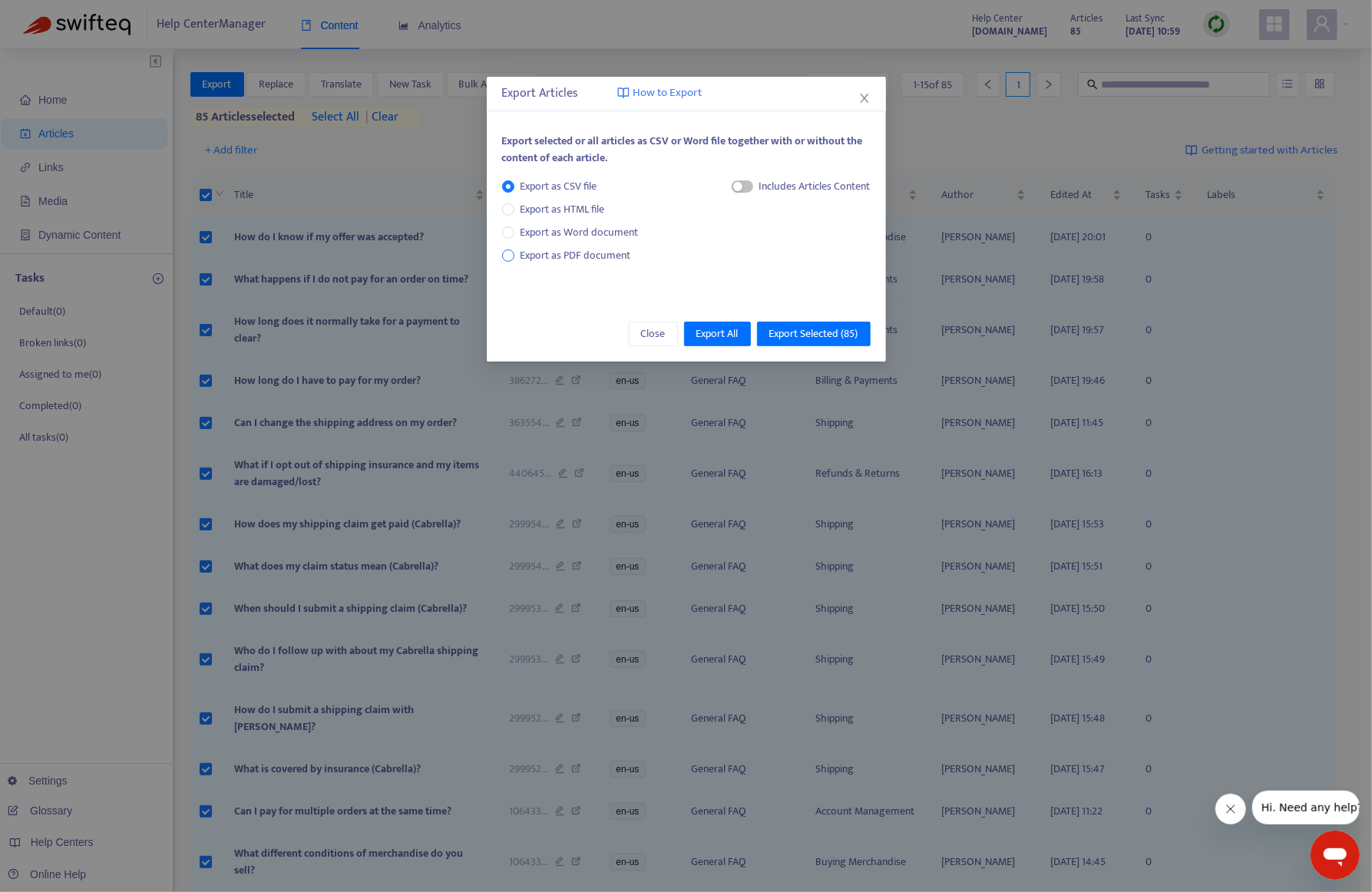
click at [528, 253] on span "Export as PDF document" at bounding box center [575, 255] width 111 height 17
click at [728, 187] on span "button" at bounding box center [727, 186] width 21 height 12
click at [806, 332] on span "Export Selected ( 85 )" at bounding box center [813, 334] width 89 height 16
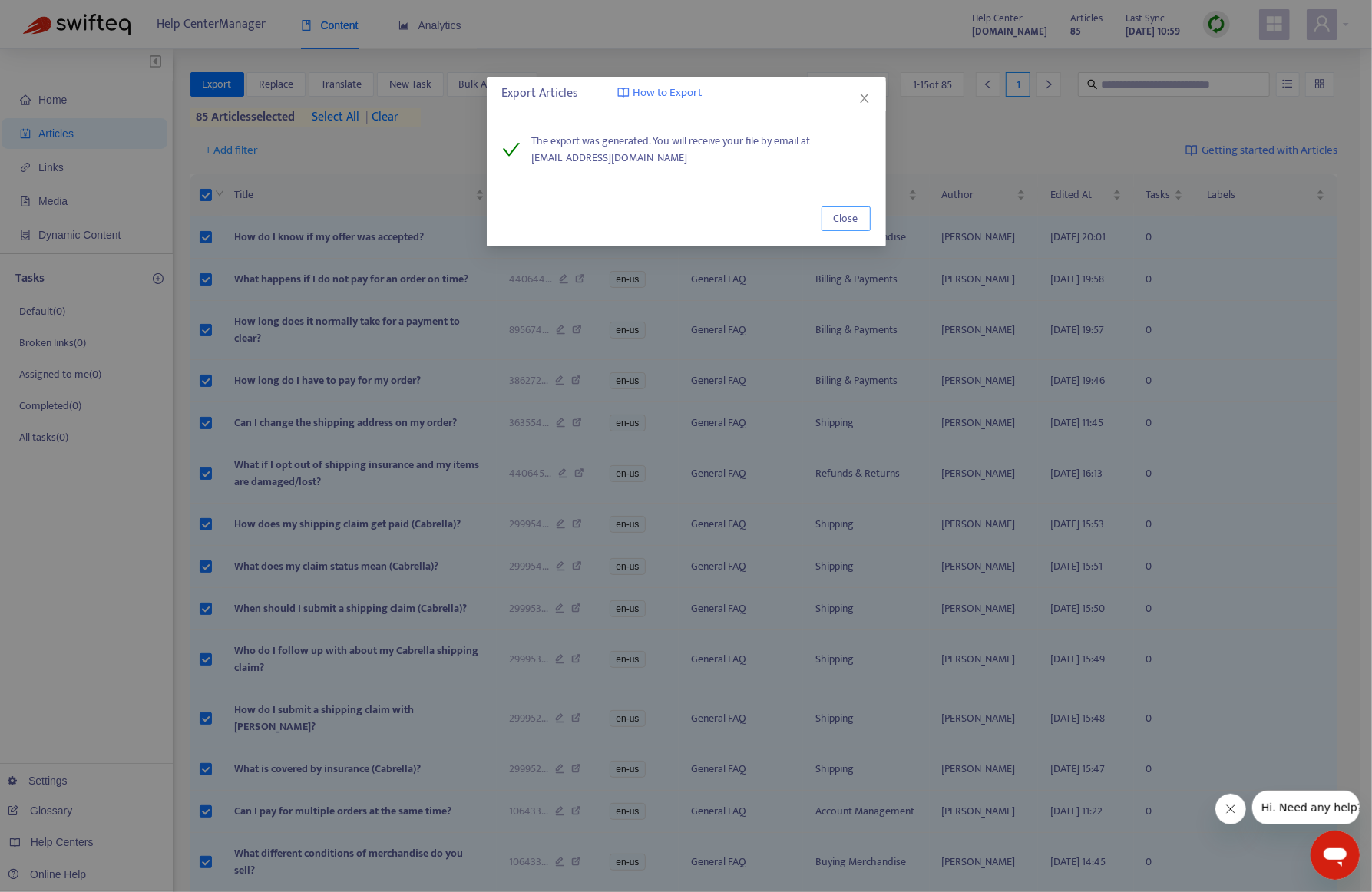
click at [837, 225] on span "Close" at bounding box center [846, 219] width 25 height 16
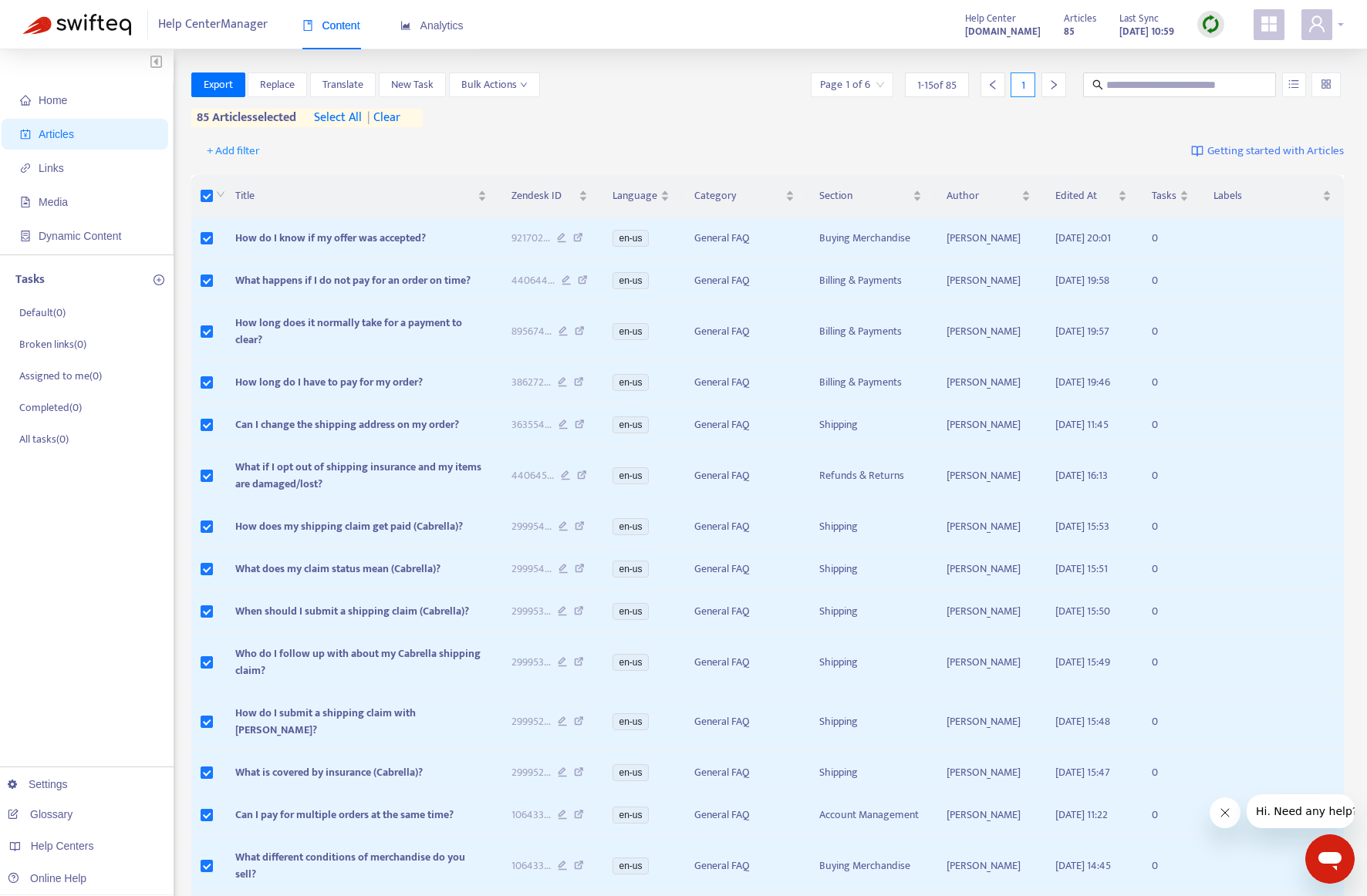
click at [1341, 25] on div at bounding box center [1323, 25] width 42 height 31
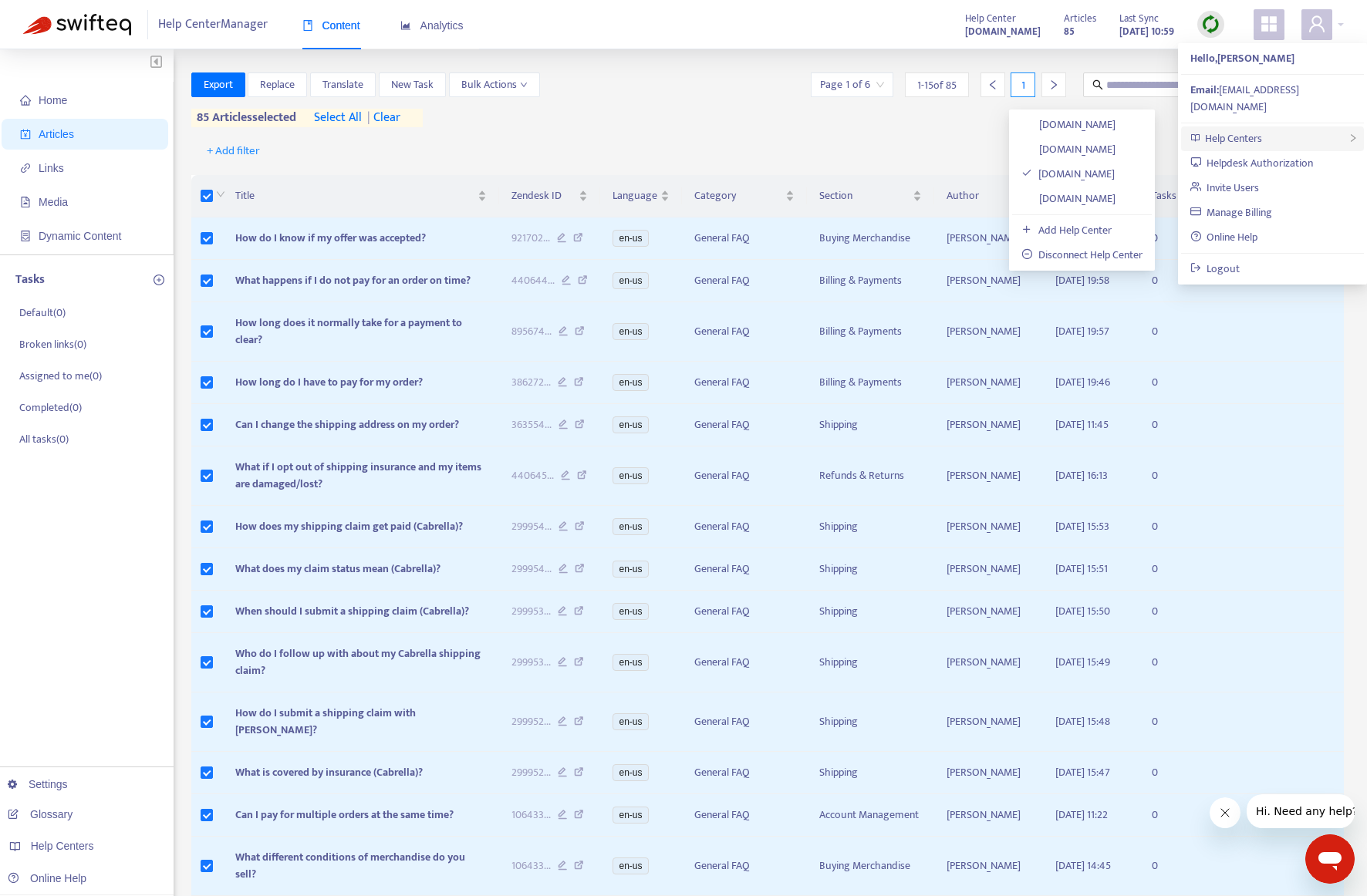
click at [1257, 130] on span "Help Centers" at bounding box center [1234, 138] width 57 height 17
click at [1072, 197] on link "[DOMAIN_NAME]" at bounding box center [1068, 198] width 94 height 17
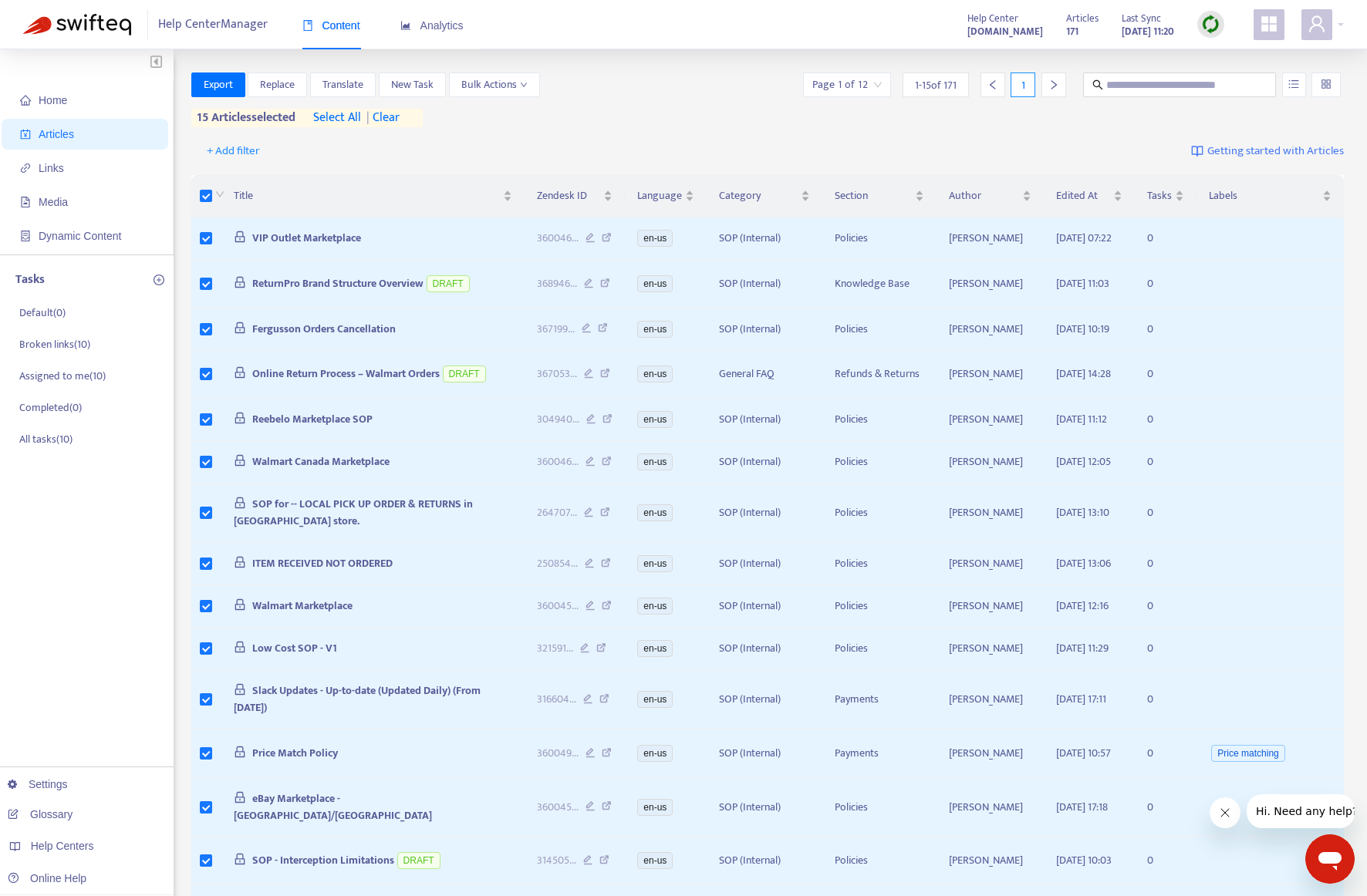
click at [330, 121] on span "select all" at bounding box center [337, 118] width 48 height 18
click at [221, 84] on span "Export" at bounding box center [218, 85] width 29 height 17
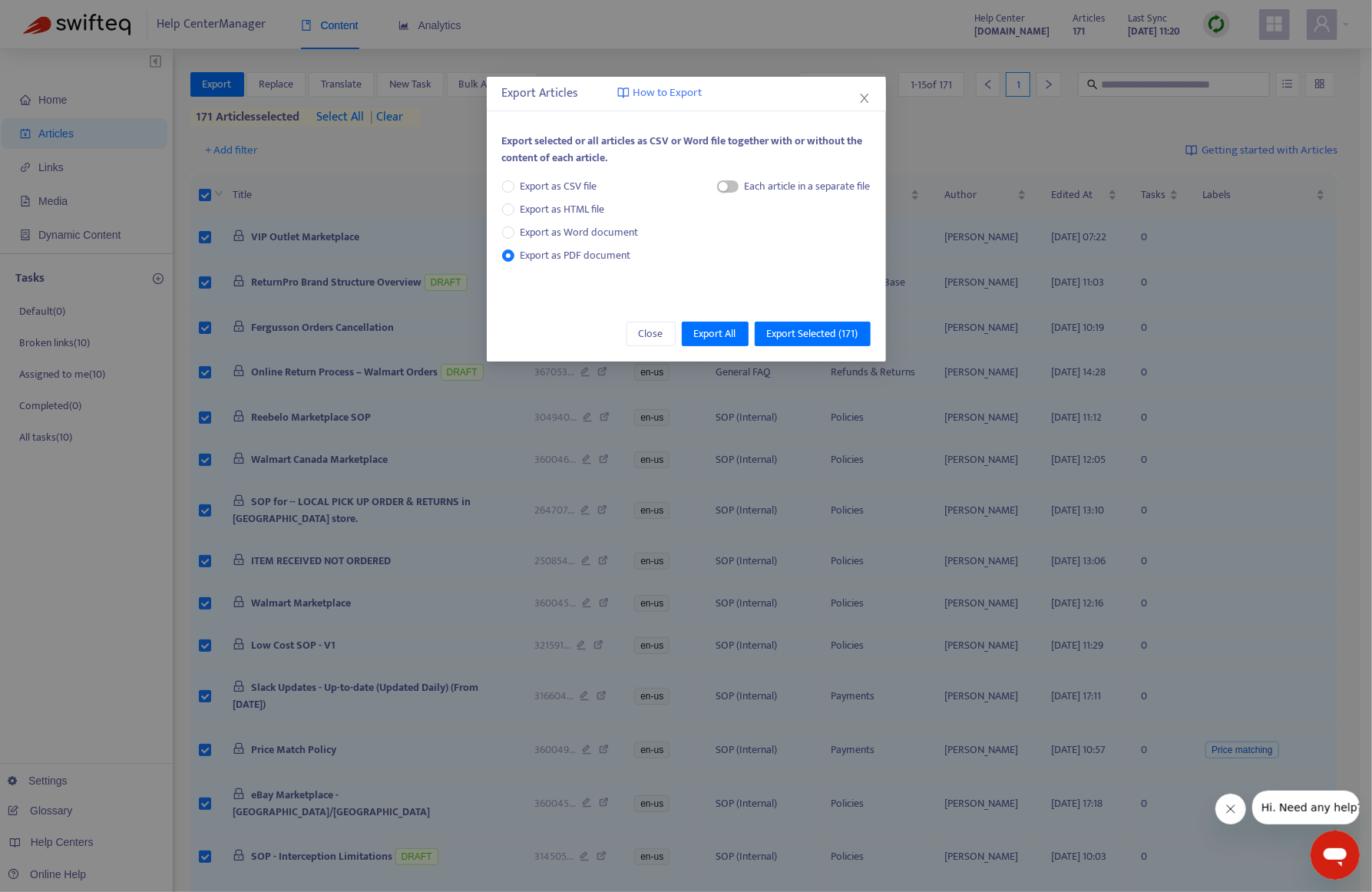
click at [723, 185] on div "button" at bounding box center [724, 187] width 9 height 9
click at [797, 332] on span "Export Selected ( 171 )" at bounding box center [813, 334] width 92 height 16
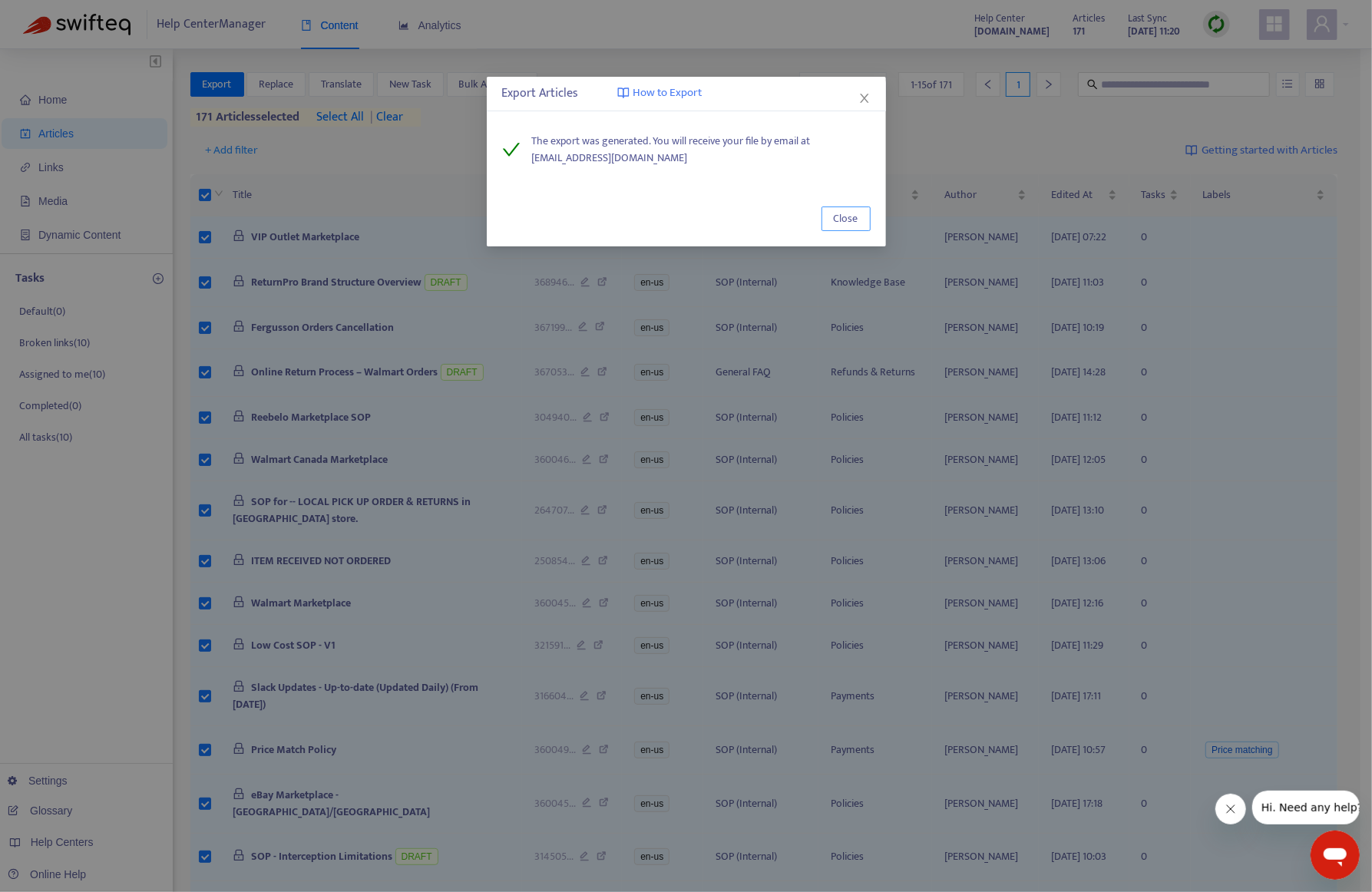
click at [847, 221] on span "Close" at bounding box center [846, 219] width 25 height 16
